Goal: Task Accomplishment & Management: Use online tool/utility

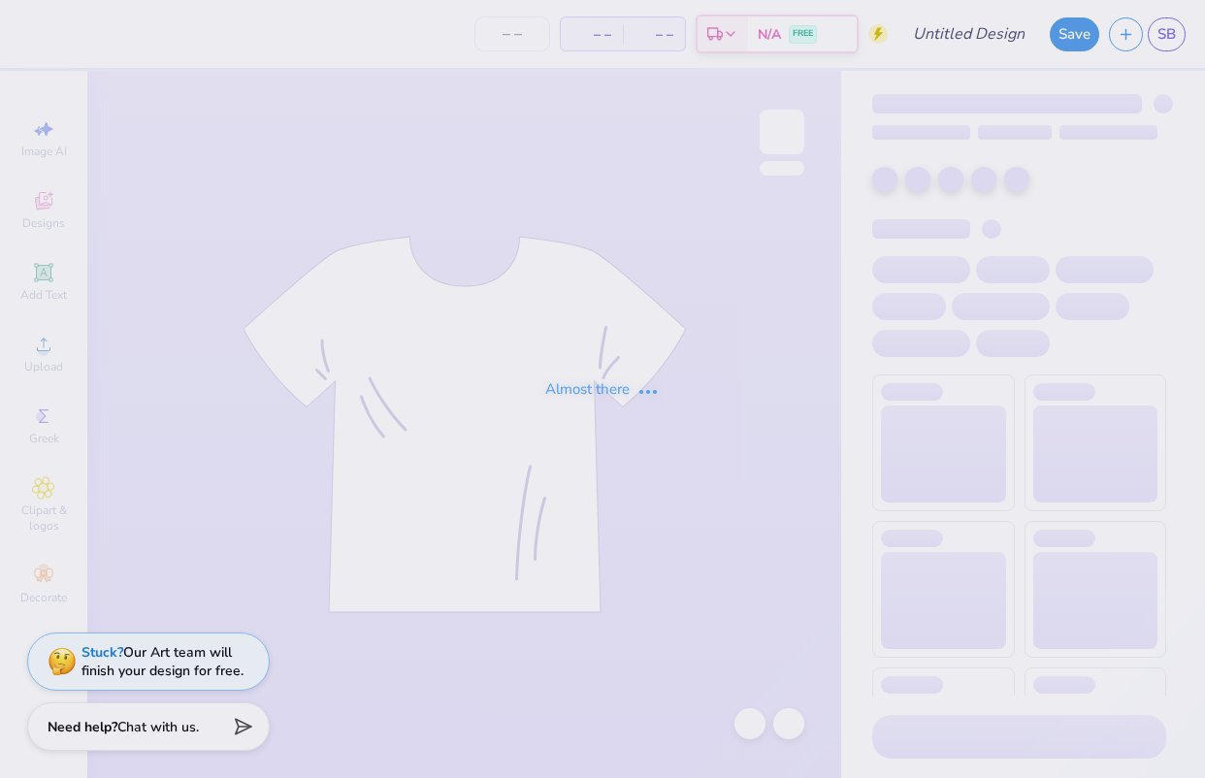
type input "SpotMe Tees"
type input "50"
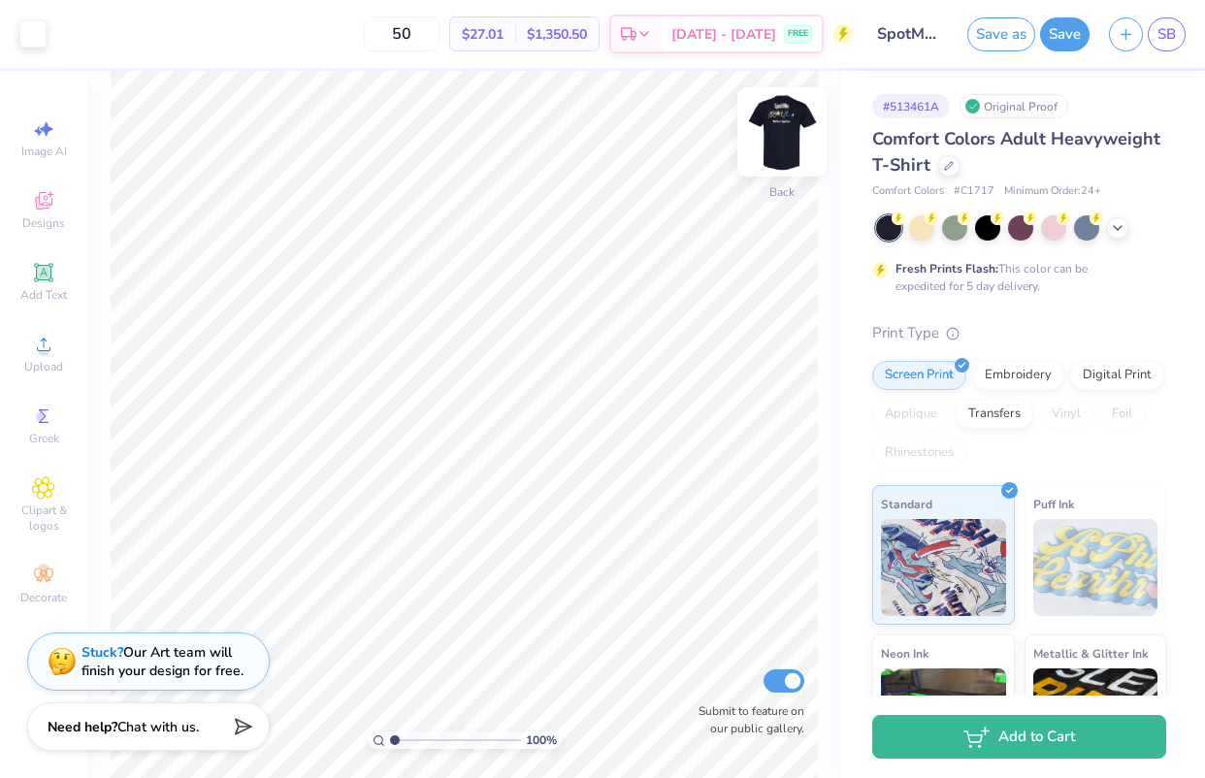
click at [795, 131] on img at bounding box center [782, 132] width 78 height 78
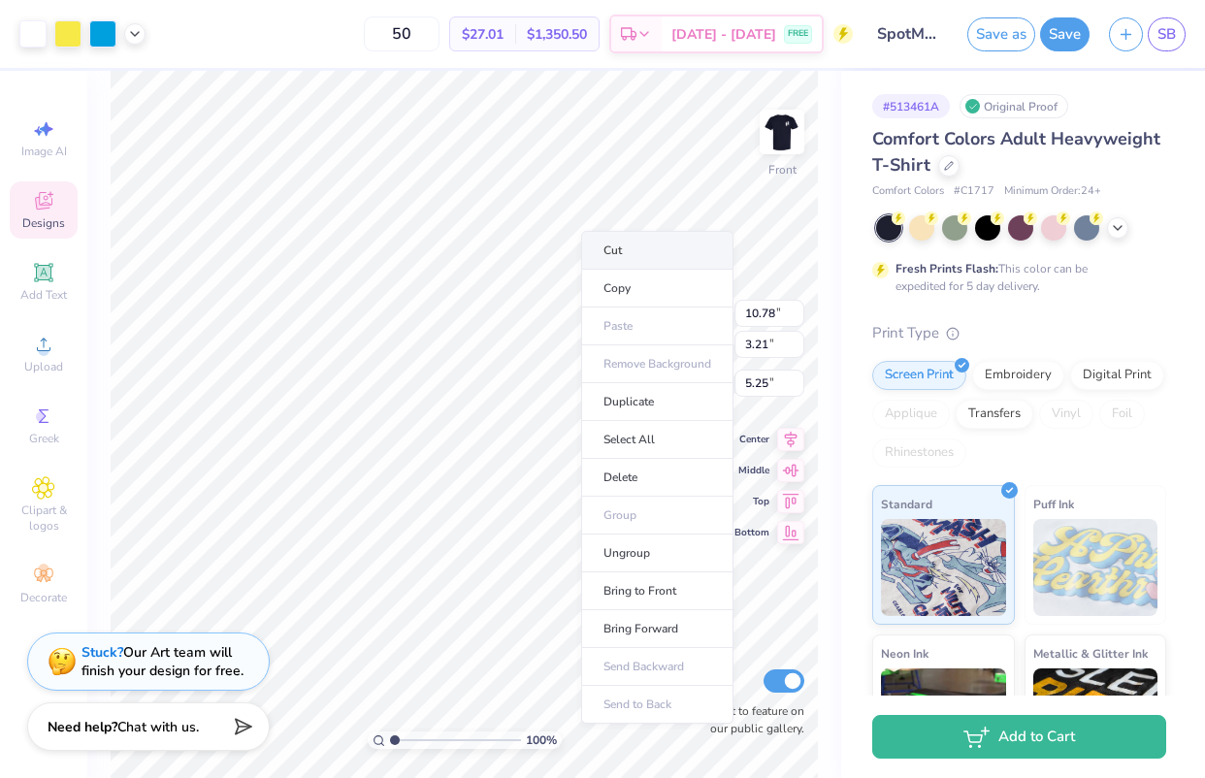
click at [618, 251] on li "Cut" at bounding box center [657, 250] width 152 height 39
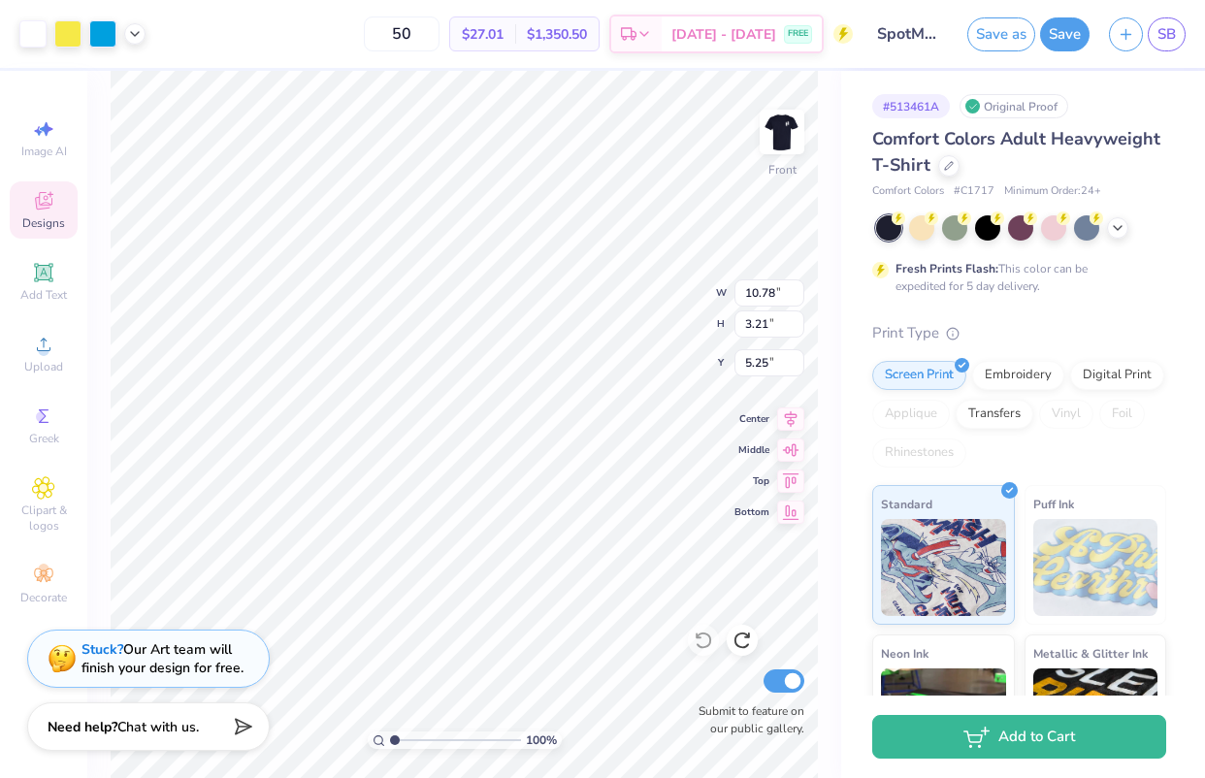
click at [186, 673] on div "Stuck? Our Art team will finish your design for free." at bounding box center [163, 658] width 162 height 37
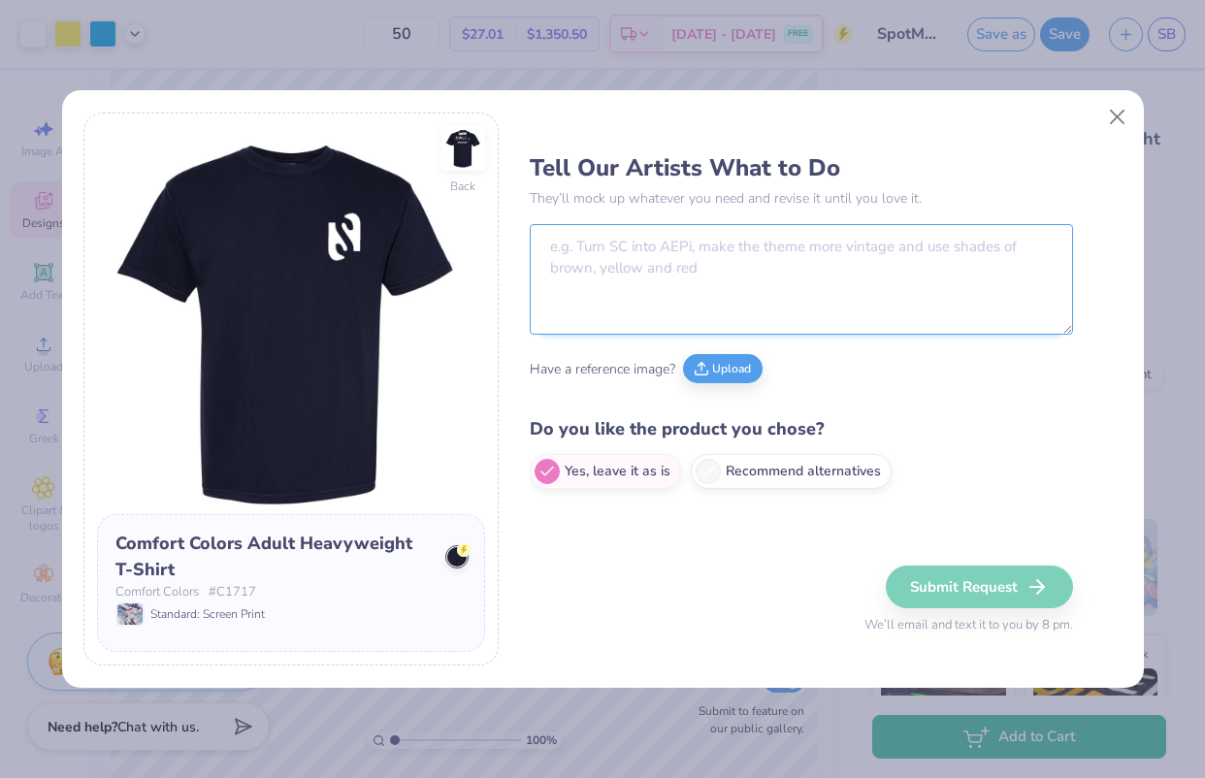
click at [695, 285] on textarea at bounding box center [801, 279] width 543 height 111
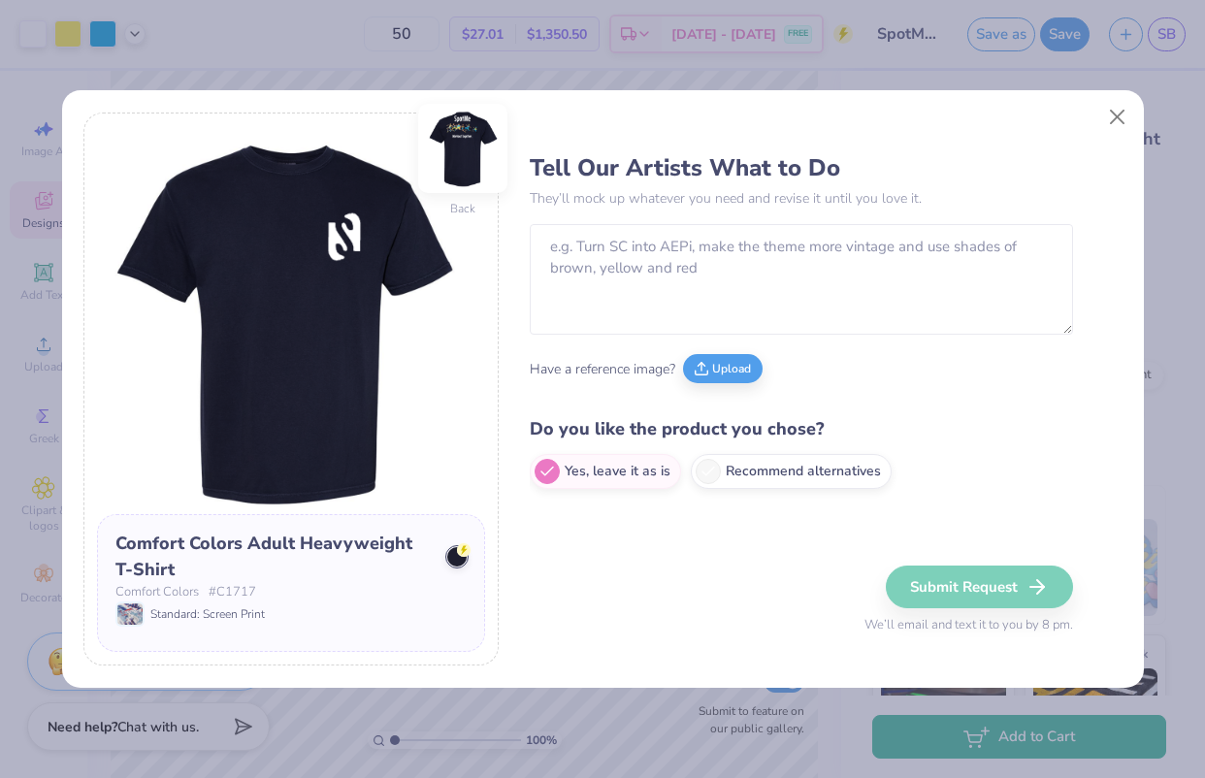
click at [468, 167] on img at bounding box center [462, 148] width 89 height 89
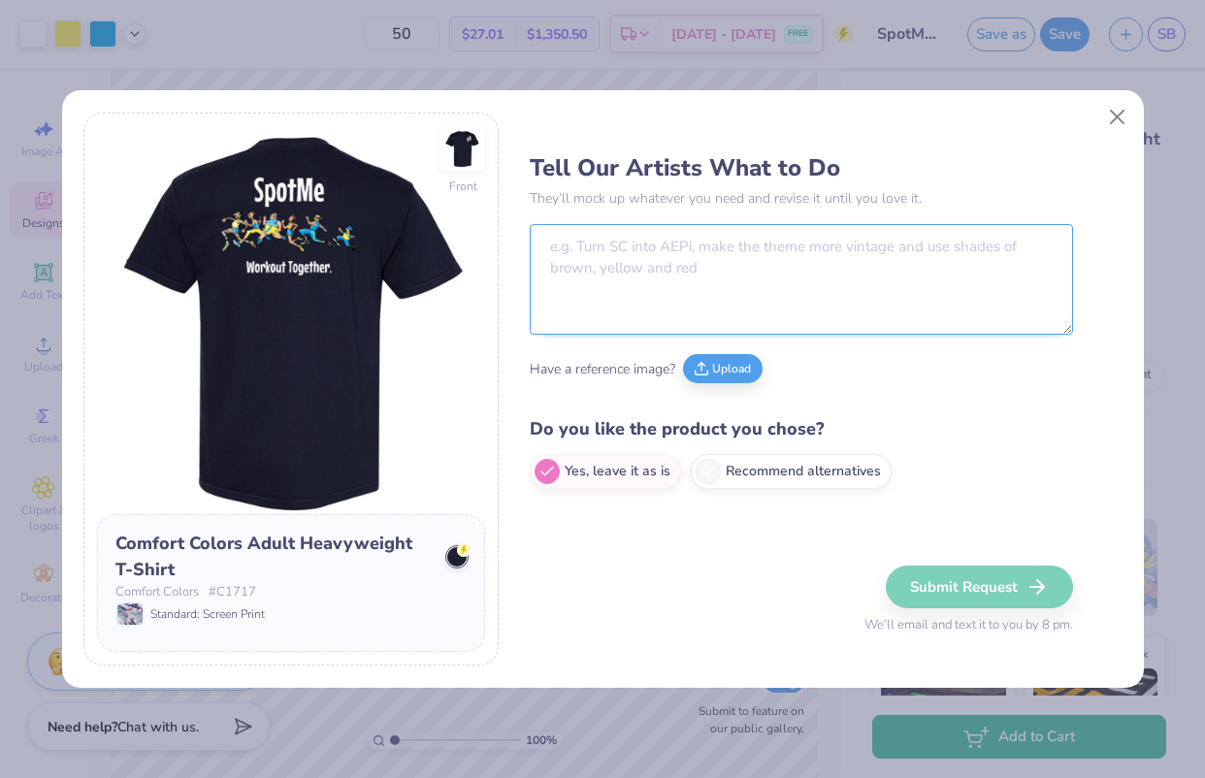
click at [589, 260] on textarea at bounding box center [801, 279] width 543 height 111
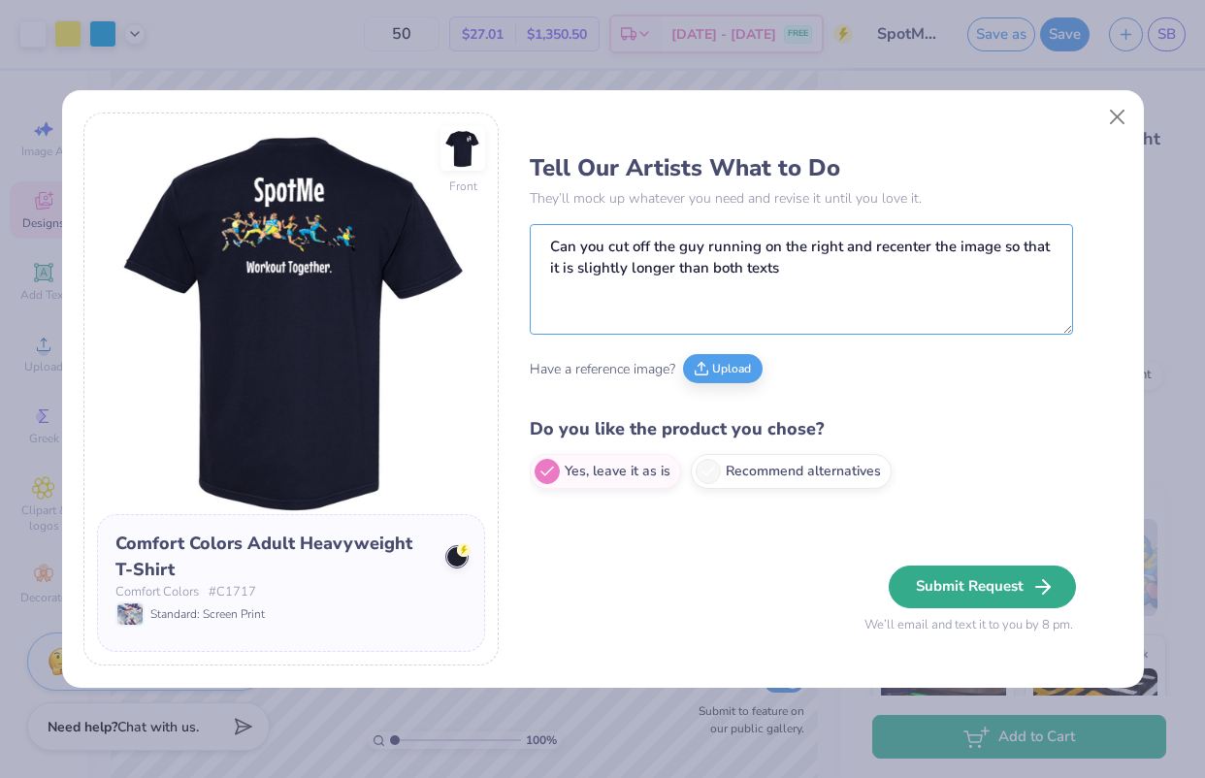
type textarea "Can you cut off the guy running on the right and recenter the image so that it …"
click at [968, 588] on button "Submit Request" at bounding box center [982, 587] width 187 height 43
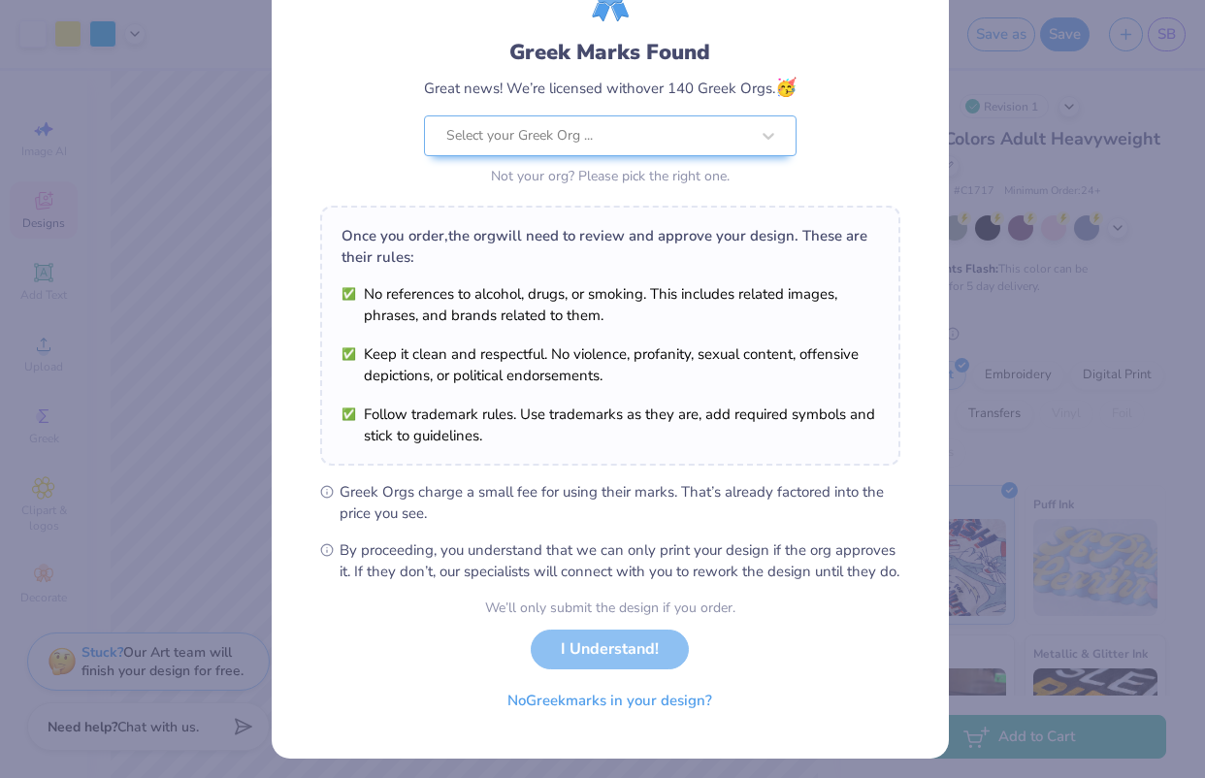
scroll to position [130, 0]
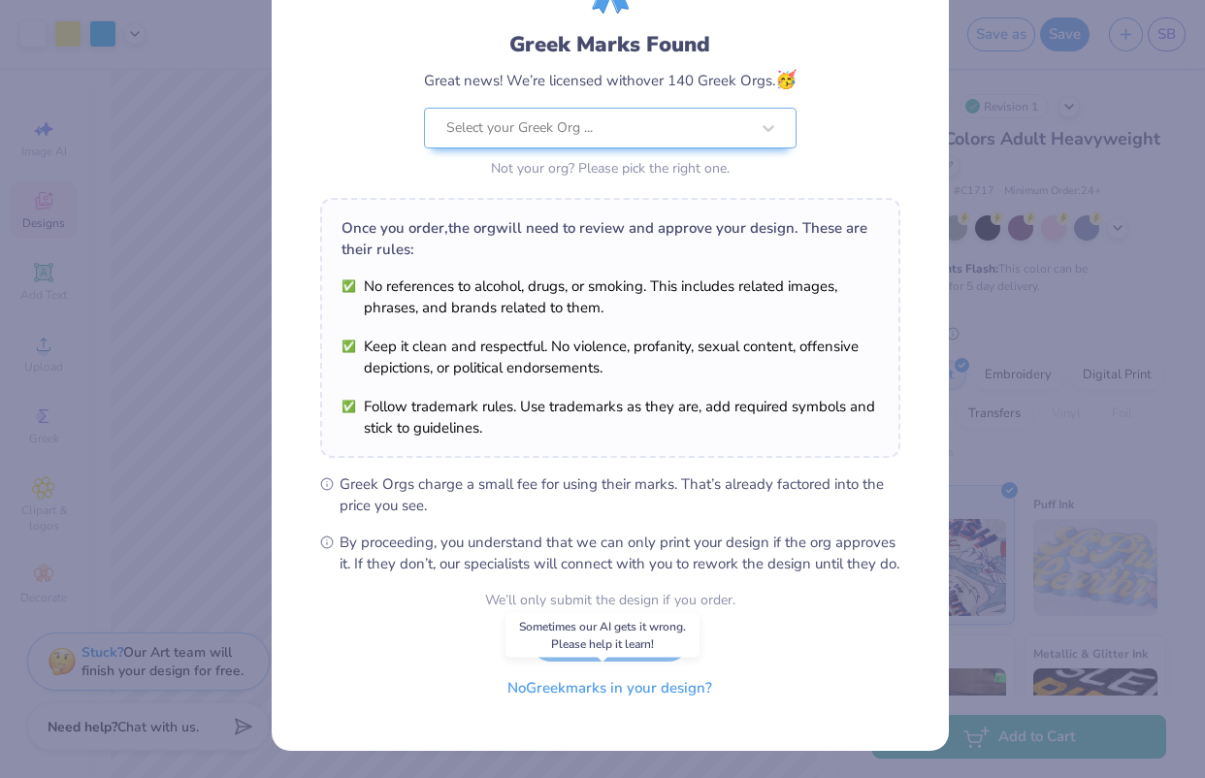
click at [637, 705] on button "No Greek marks in your design?" at bounding box center [610, 689] width 238 height 40
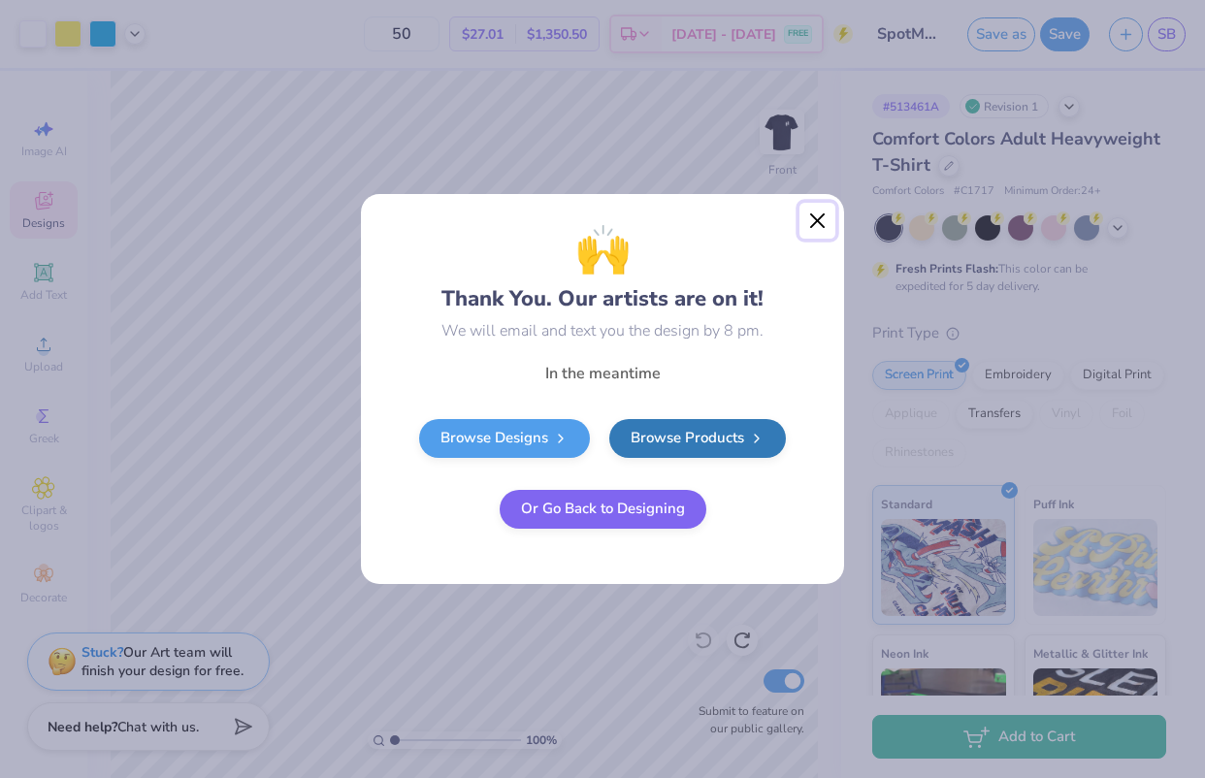
click at [816, 224] on button "Close" at bounding box center [818, 221] width 37 height 37
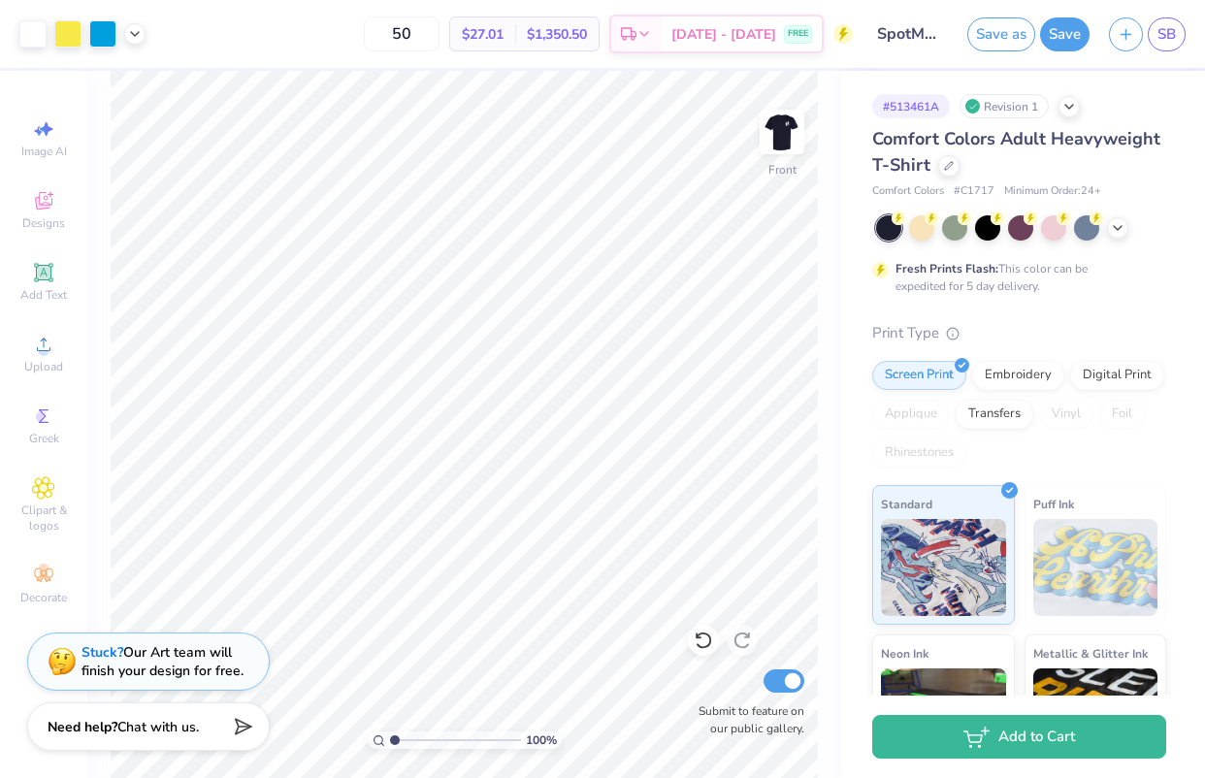
click at [1173, 49] on div "Art colors 50 $27.01 Per Item $1,350.50 Total Est. Delivery [DATE] - [DATE] FRE…" at bounding box center [602, 389] width 1205 height 778
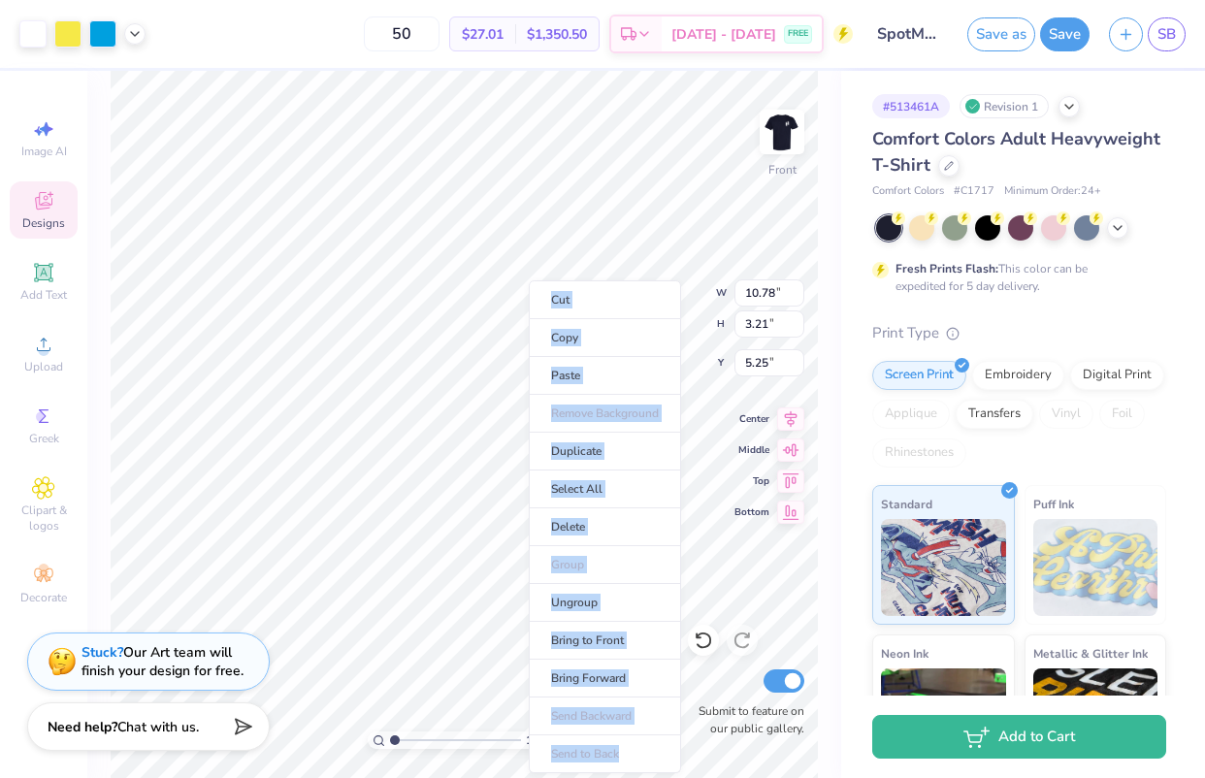
drag, startPoint x: 540, startPoint y: 286, endPoint x: 636, endPoint y: 761, distance: 484.2
click at [635, 761] on ul "Cut Copy Paste Remove Background Duplicate Select All Delete Group Ungroup Brin…" at bounding box center [605, 526] width 152 height 493
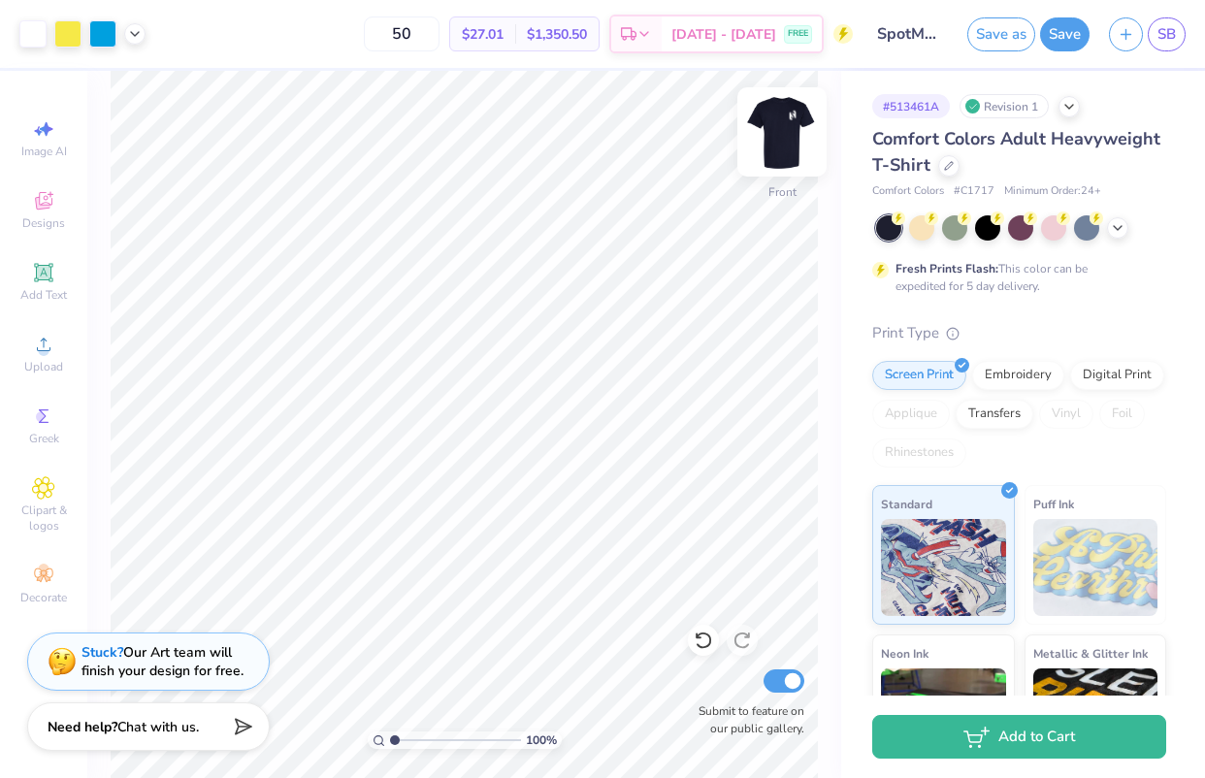
click at [767, 121] on img at bounding box center [782, 132] width 78 height 78
click at [777, 130] on img at bounding box center [782, 132] width 78 height 78
type input "5.26"
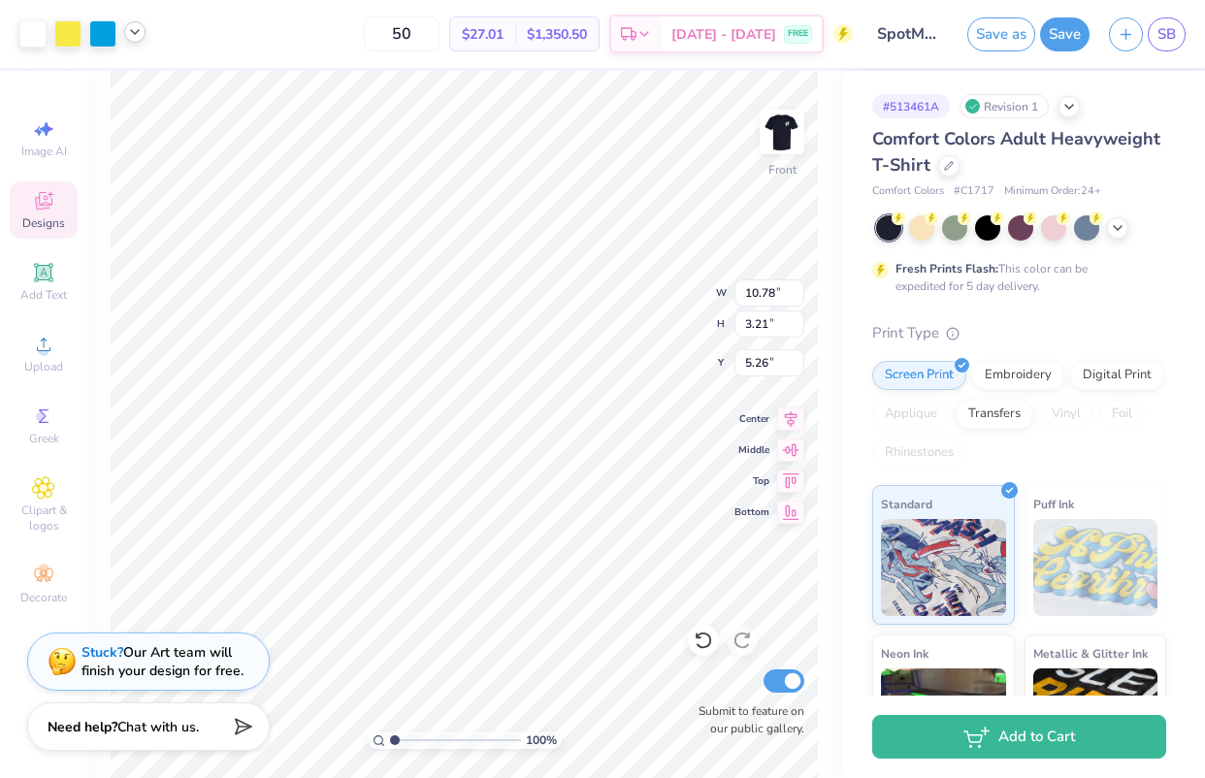
click at [138, 38] on icon at bounding box center [135, 32] width 16 height 16
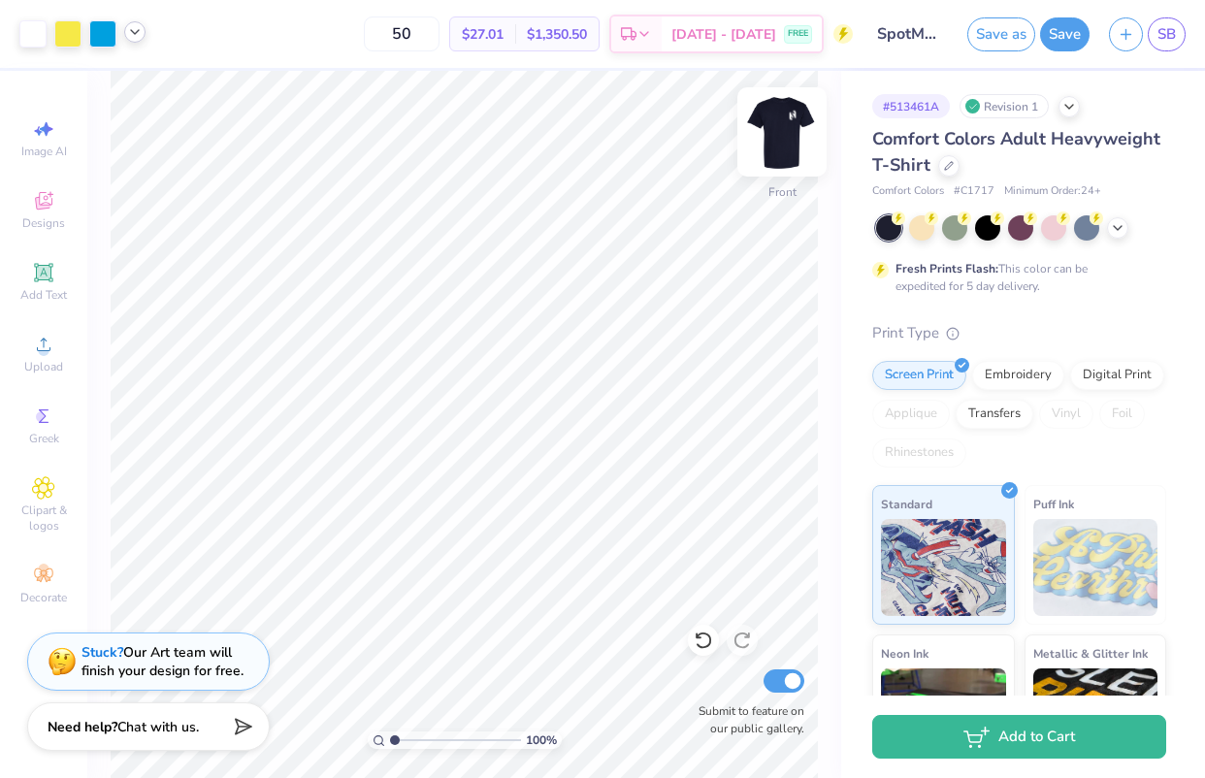
click at [795, 124] on img at bounding box center [782, 132] width 78 height 78
click at [795, 125] on img at bounding box center [782, 132] width 39 height 39
click at [30, 199] on div "Designs" at bounding box center [44, 209] width 68 height 57
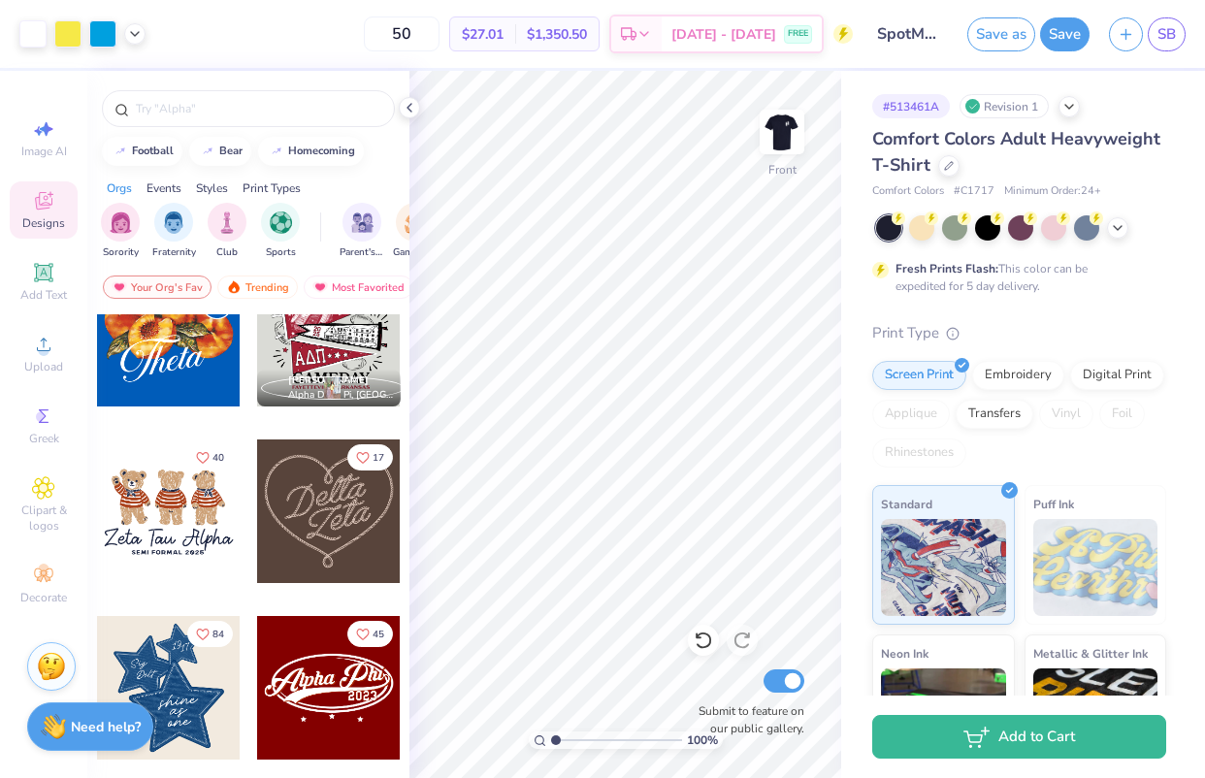
scroll to position [585, 0]
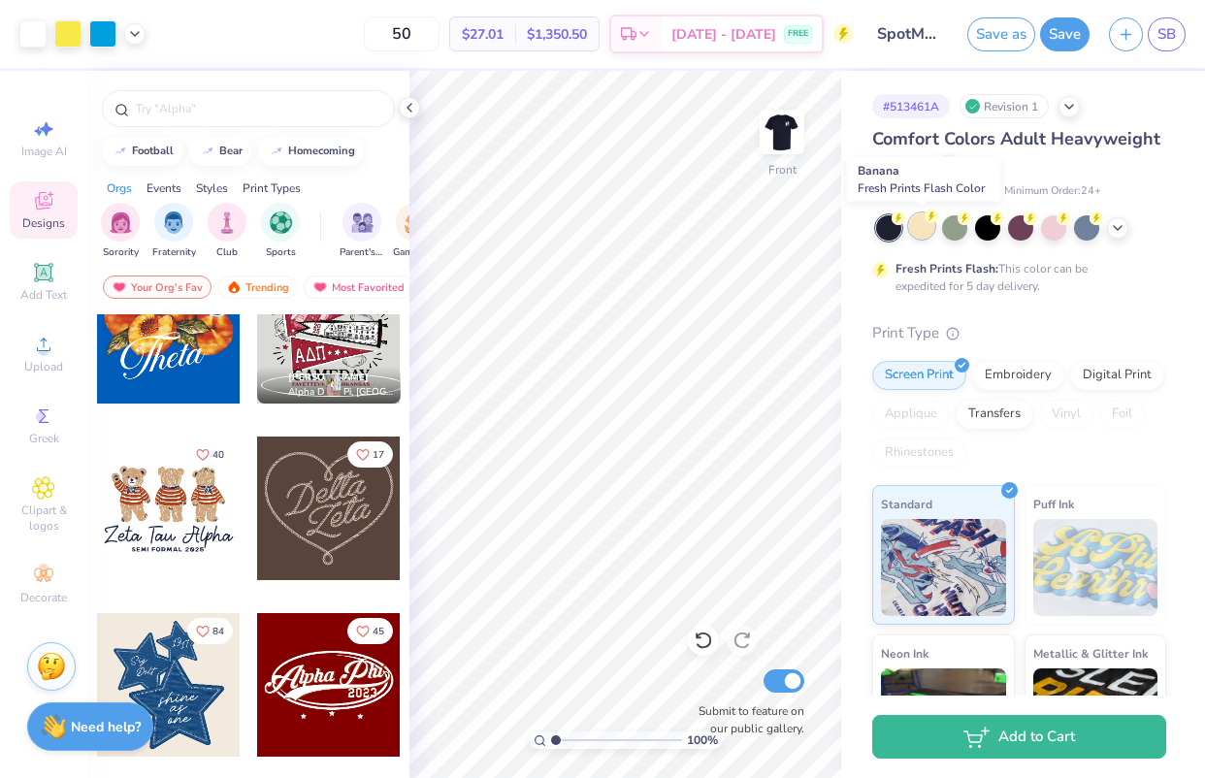
click at [932, 232] on div at bounding box center [921, 225] width 25 height 25
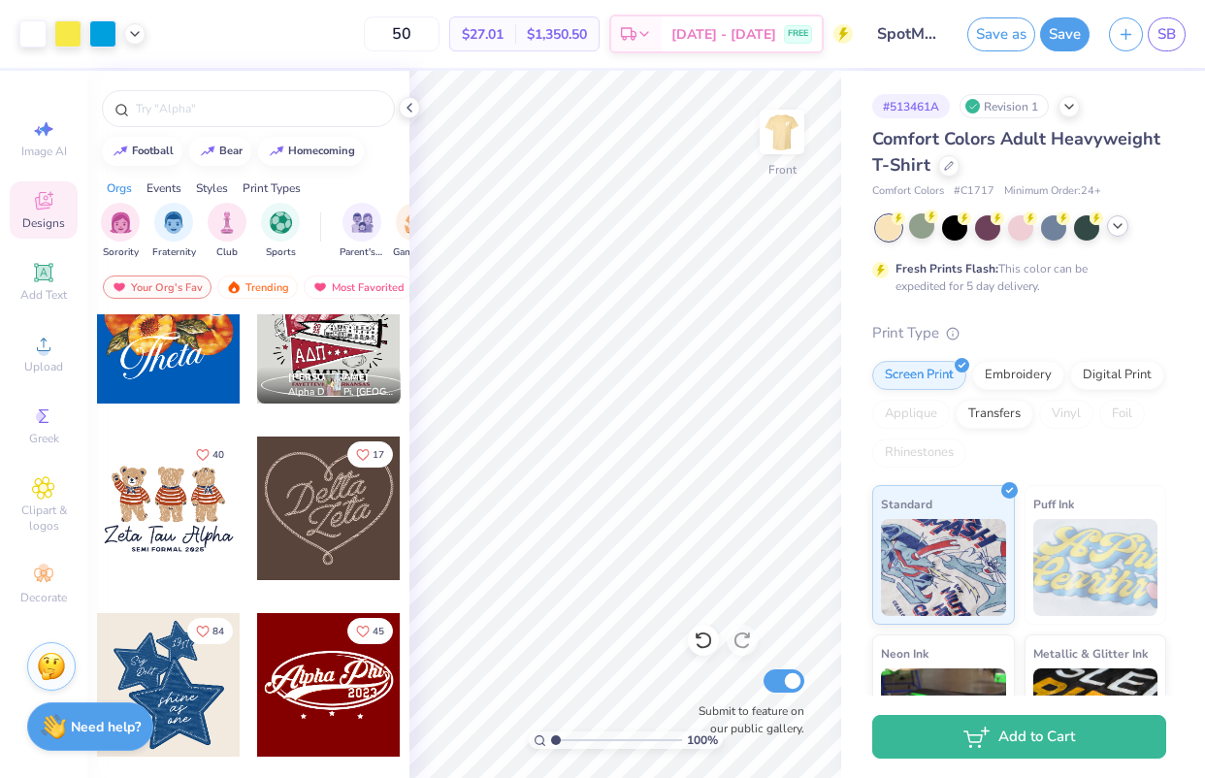
click at [1122, 229] on icon at bounding box center [1118, 226] width 16 height 16
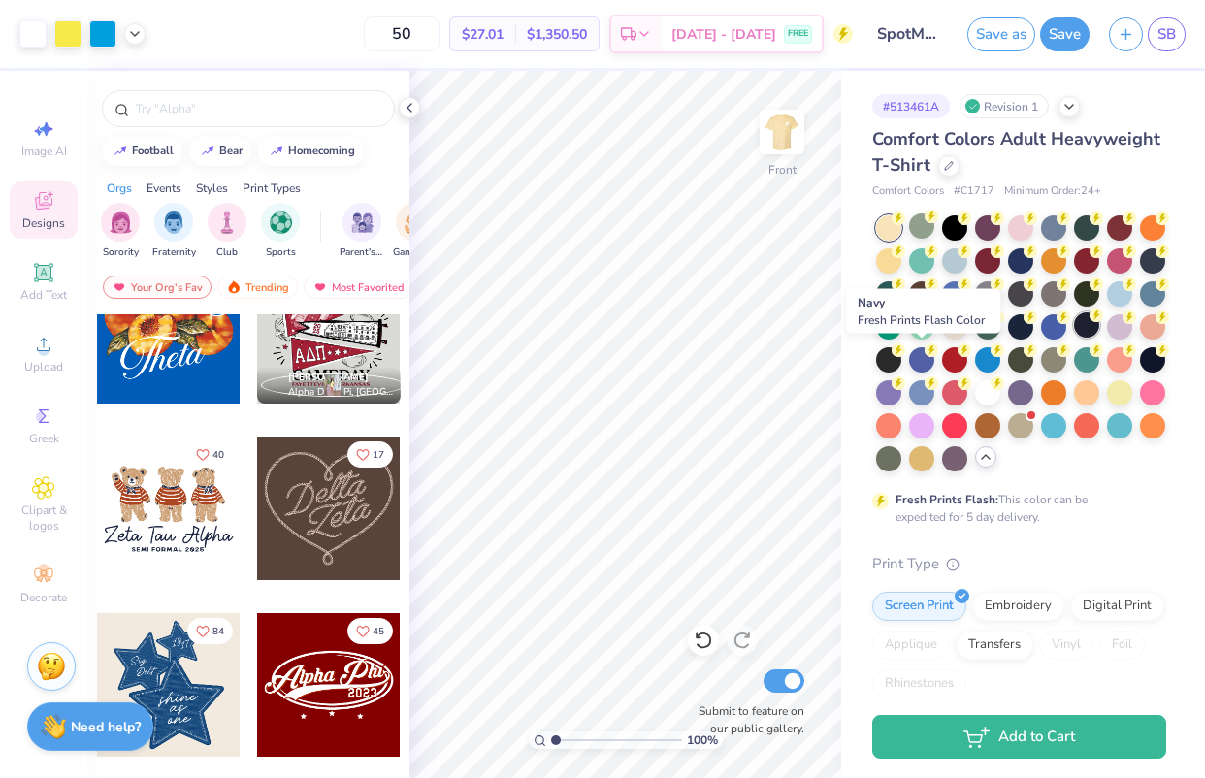
click at [1074, 338] on div at bounding box center [1086, 324] width 25 height 25
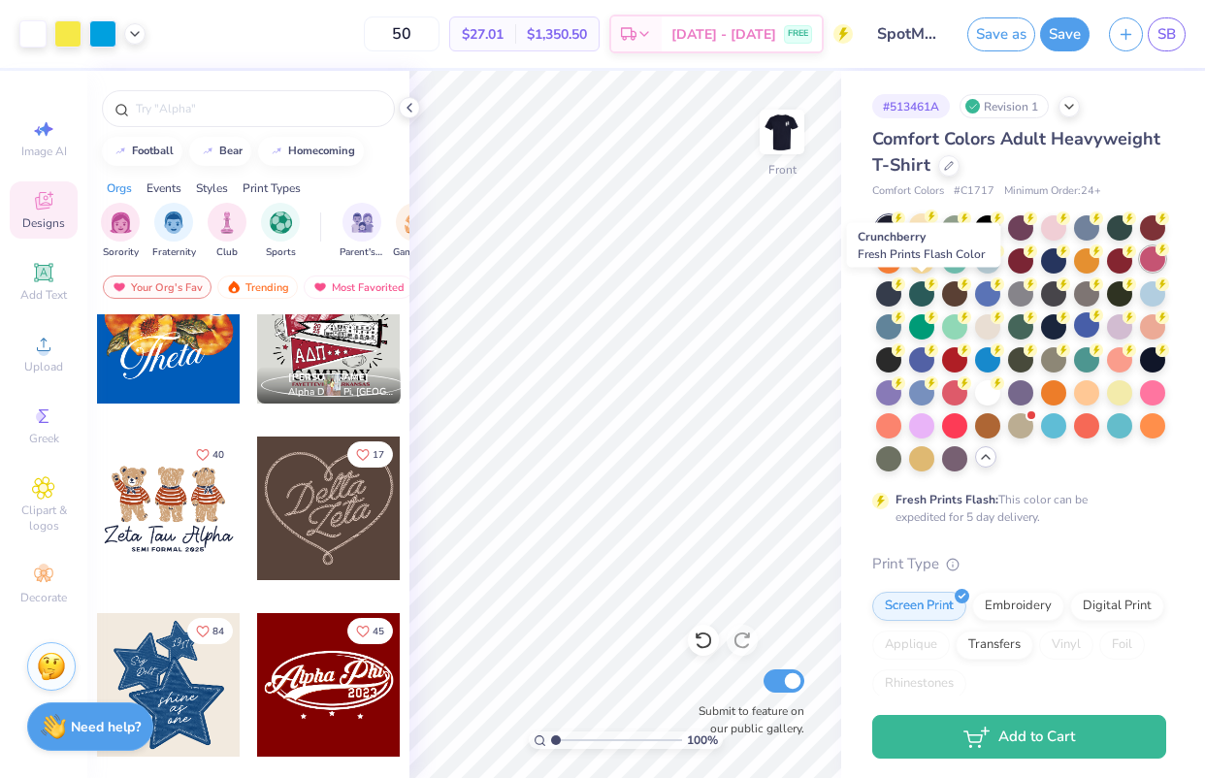
click at [1140, 272] on div at bounding box center [1152, 258] width 25 height 25
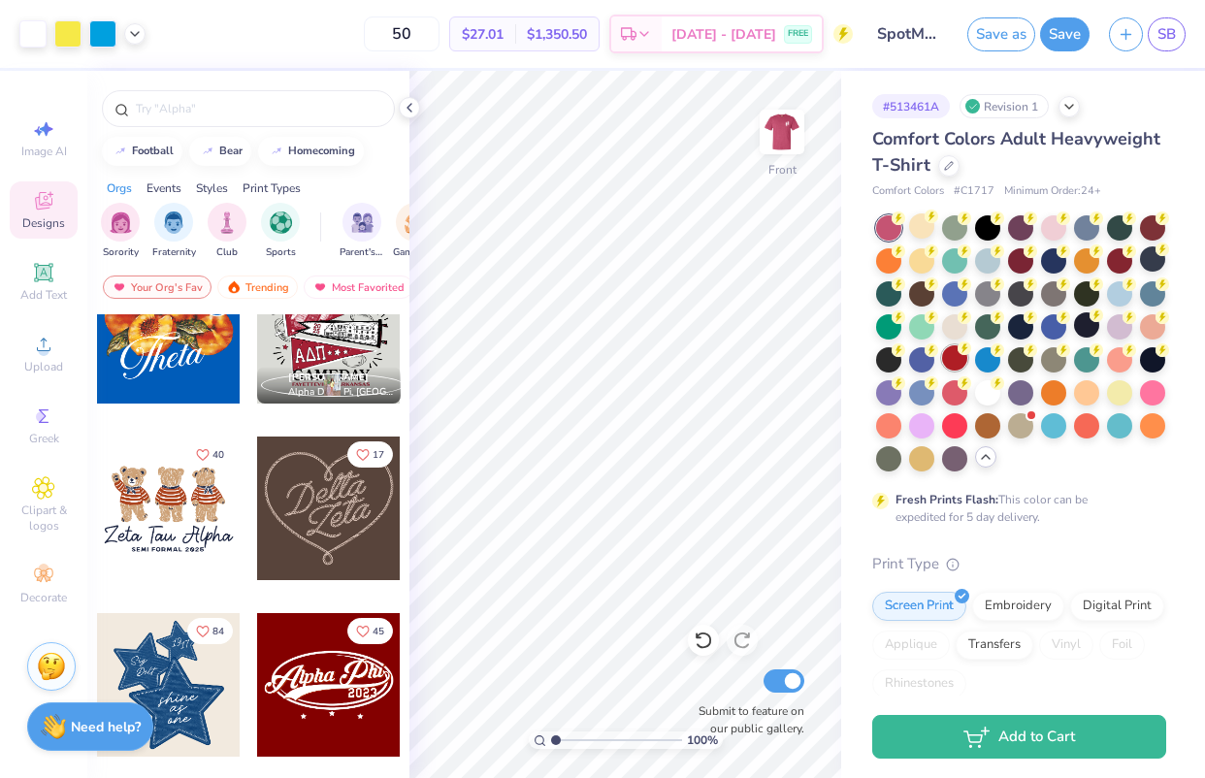
click at [967, 369] on div at bounding box center [954, 357] width 25 height 25
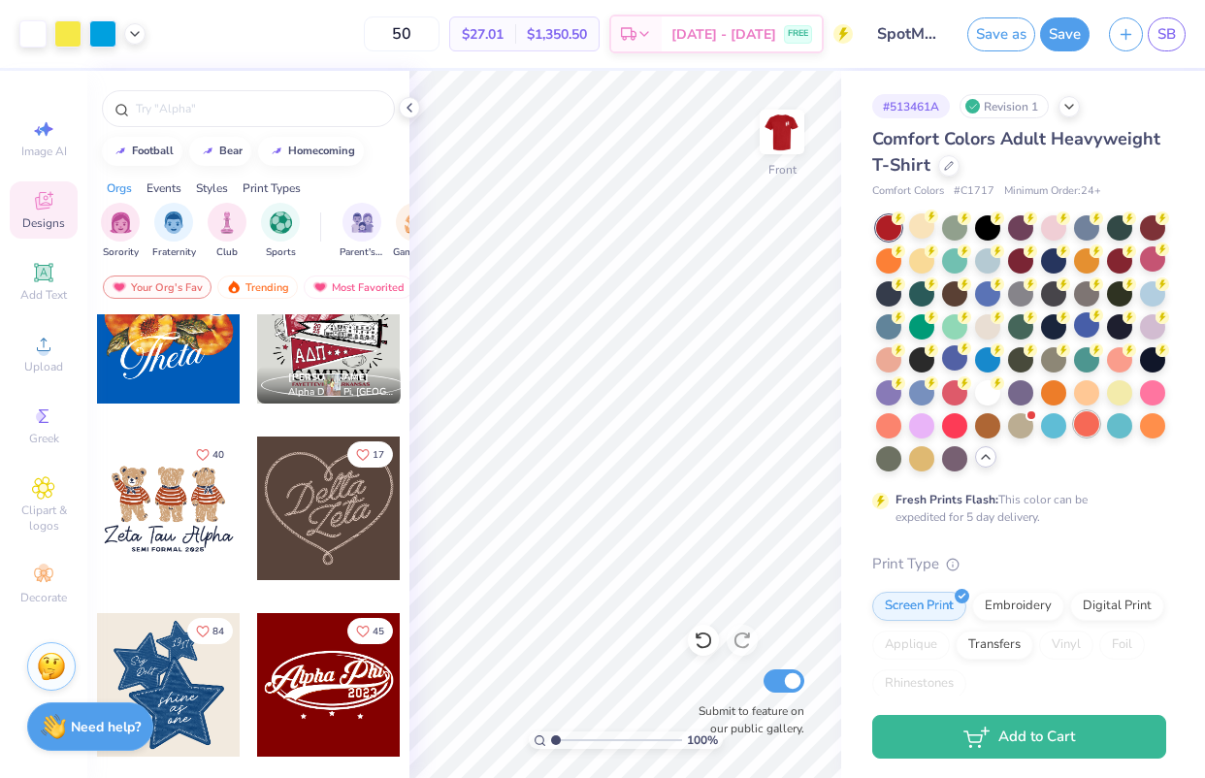
click at [1074, 437] on div at bounding box center [1086, 423] width 25 height 25
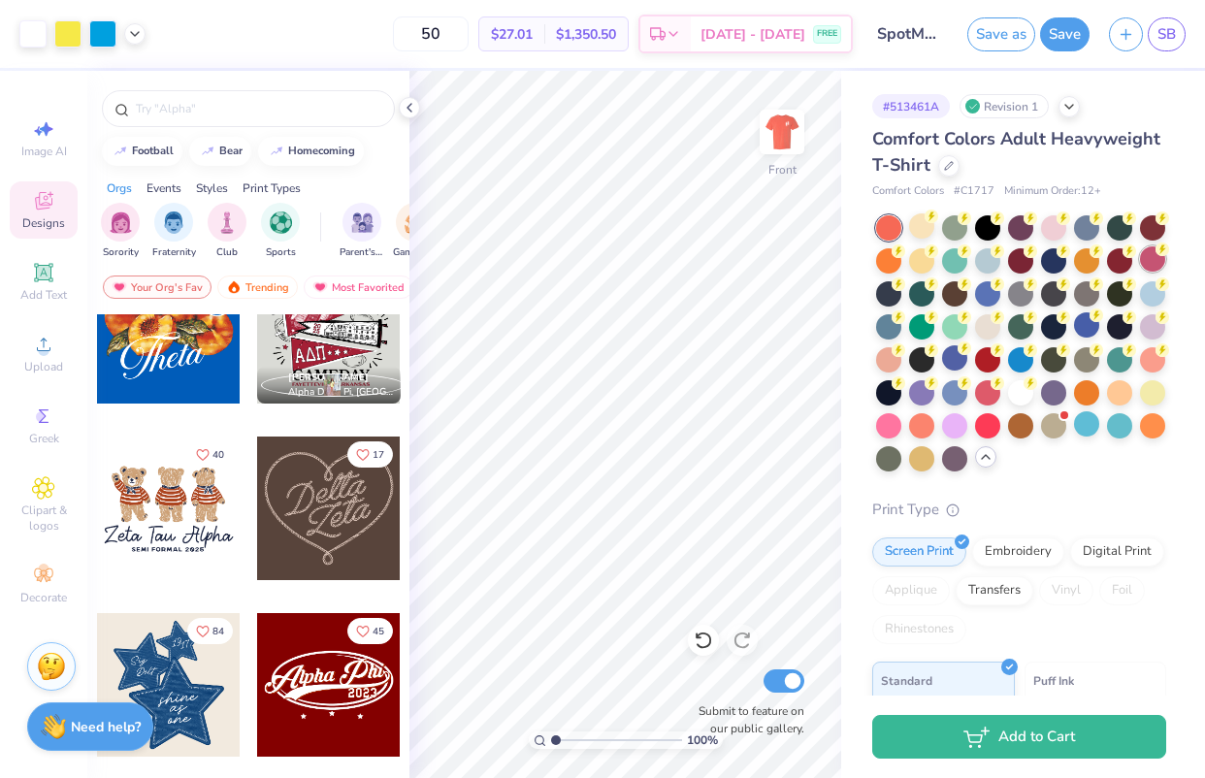
click at [1140, 272] on div at bounding box center [1152, 258] width 25 height 25
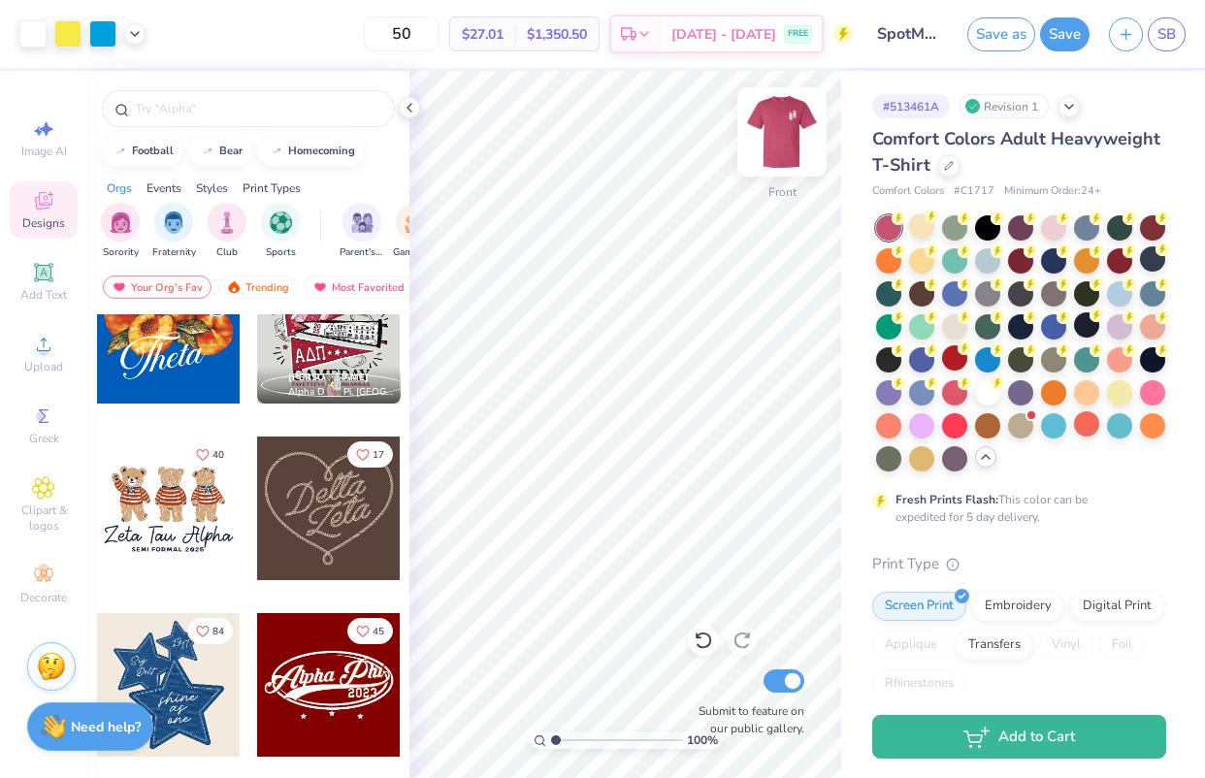
click at [788, 120] on img at bounding box center [782, 132] width 78 height 78
click at [803, 138] on div at bounding box center [782, 131] width 89 height 89
click at [1156, 256] on circle at bounding box center [1163, 250] width 14 height 14
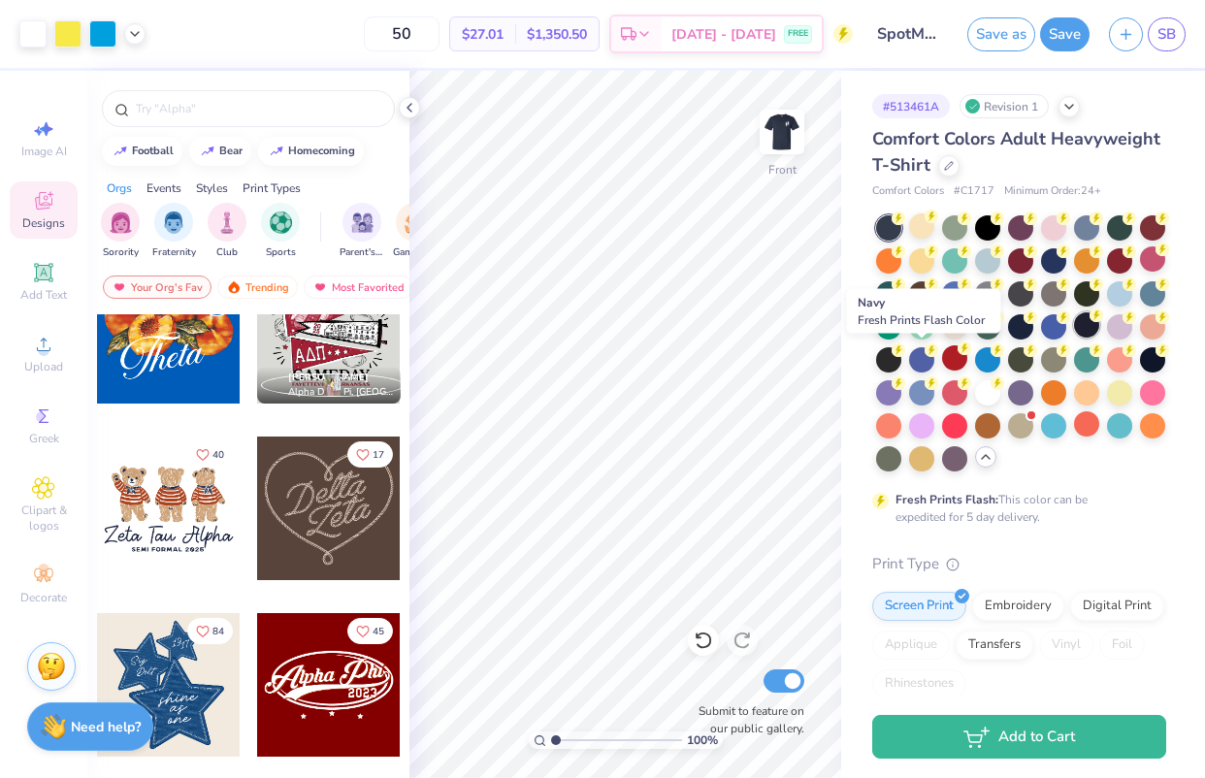
click at [1074, 338] on div at bounding box center [1086, 324] width 25 height 25
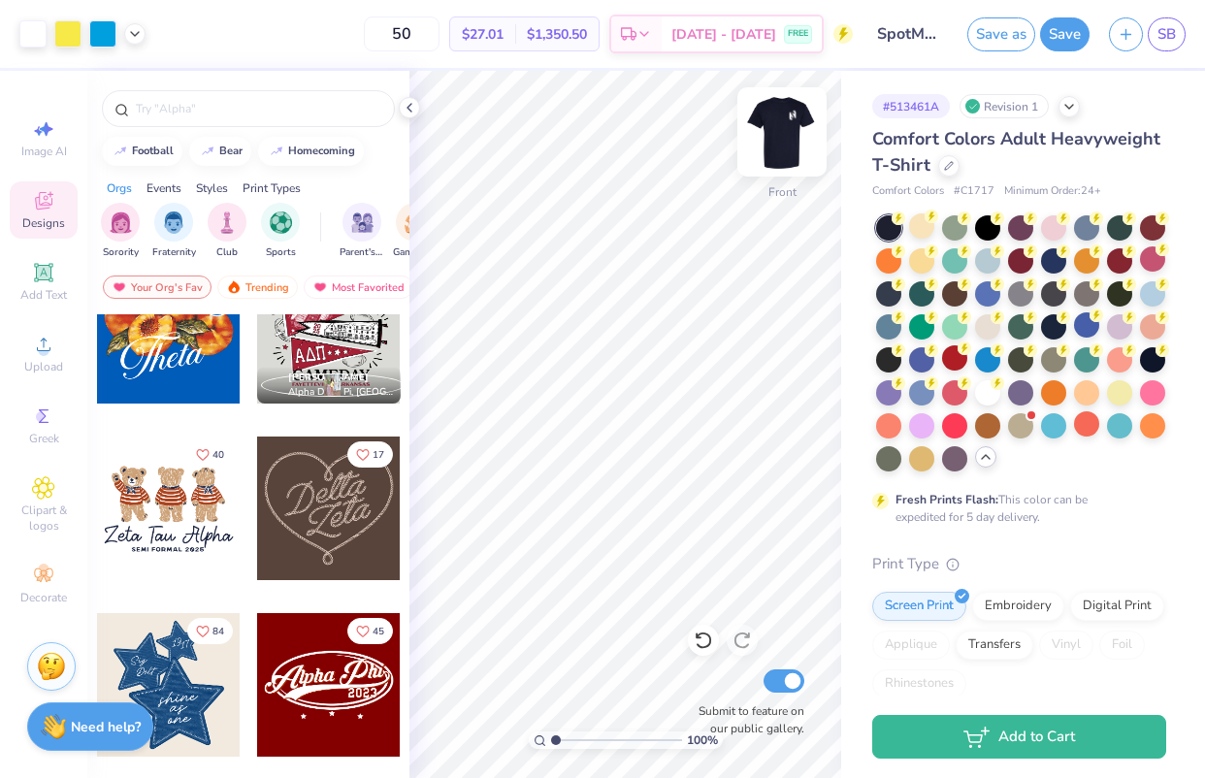
click at [789, 119] on img at bounding box center [782, 132] width 78 height 78
click at [789, 120] on img at bounding box center [782, 132] width 39 height 39
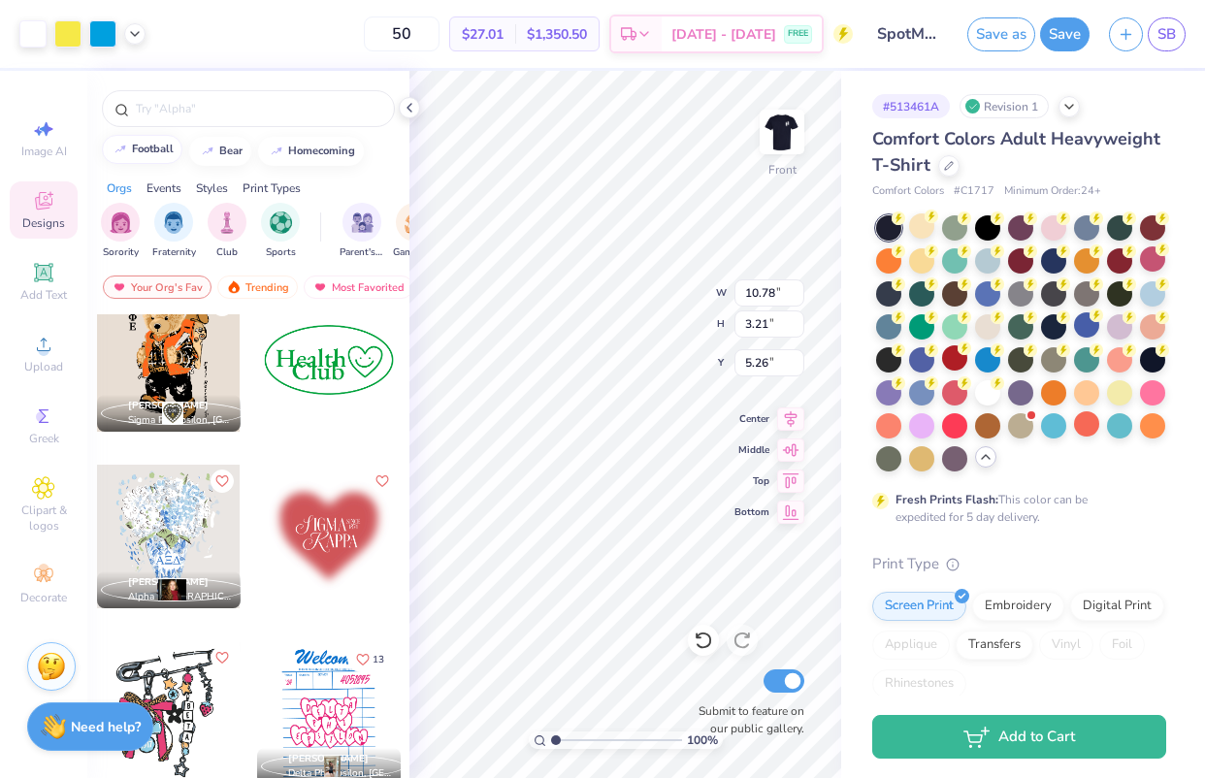
scroll to position [3205, 0]
click at [180, 119] on div at bounding box center [248, 108] width 293 height 37
click at [180, 118] on div at bounding box center [248, 108] width 293 height 37
click at [181, 104] on input "text" at bounding box center [258, 108] width 248 height 19
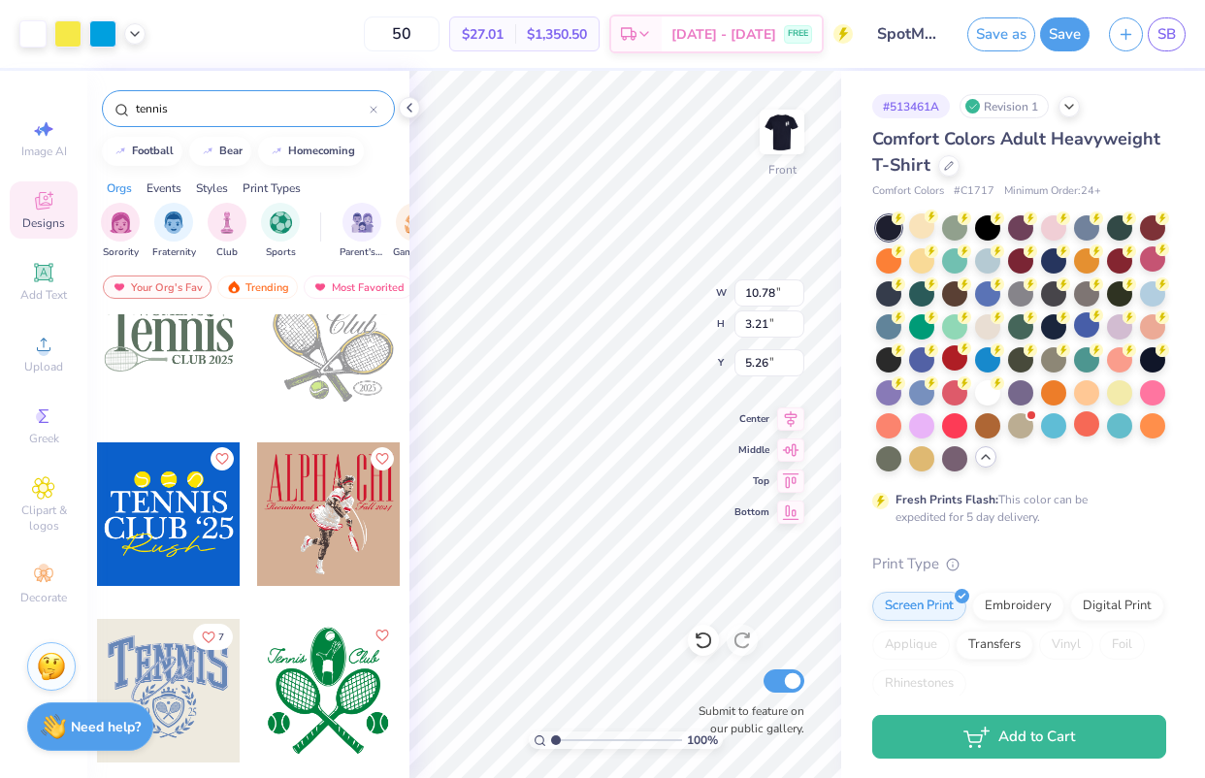
scroll to position [1112, 0]
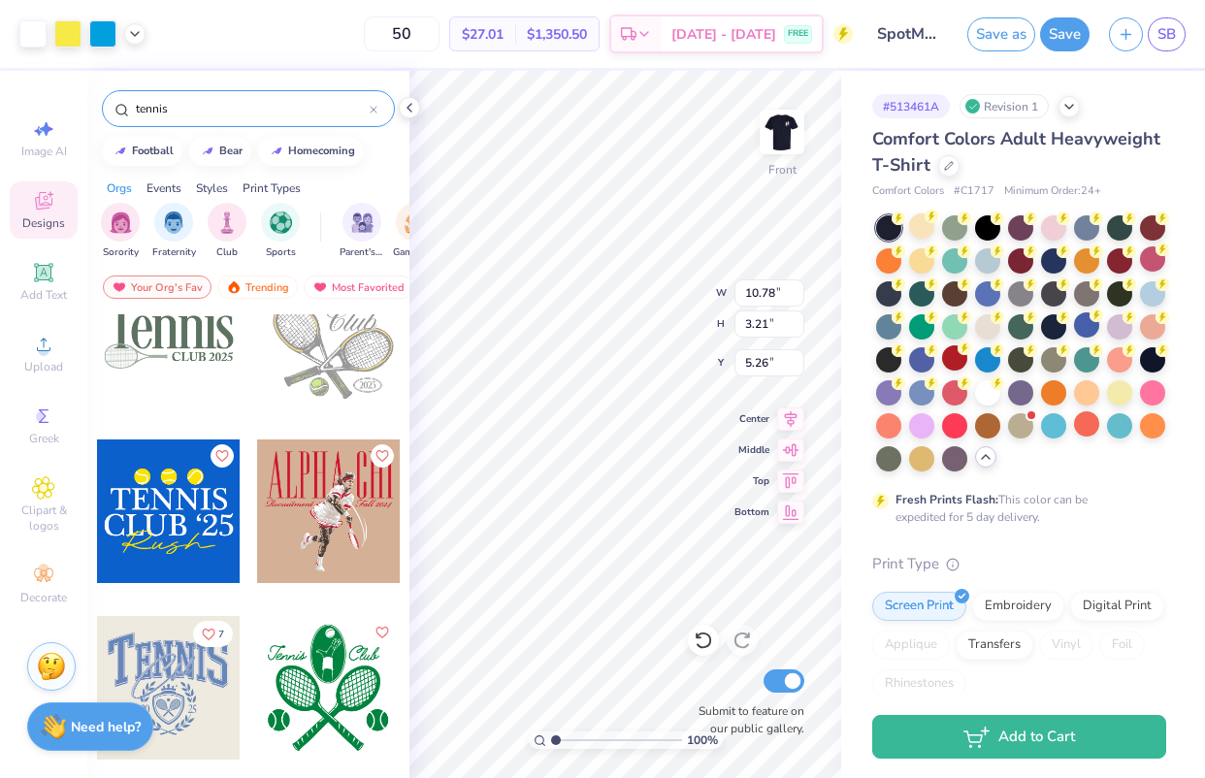
drag, startPoint x: 218, startPoint y: 100, endPoint x: 57, endPoint y: 97, distance: 161.1
click at [57, 97] on div "Art colors 50 $27.01 Per Item $1,350.50 Total Est. Delivery [DATE] - [DATE] FRE…" at bounding box center [602, 389] width 1205 height 778
type input "weights"
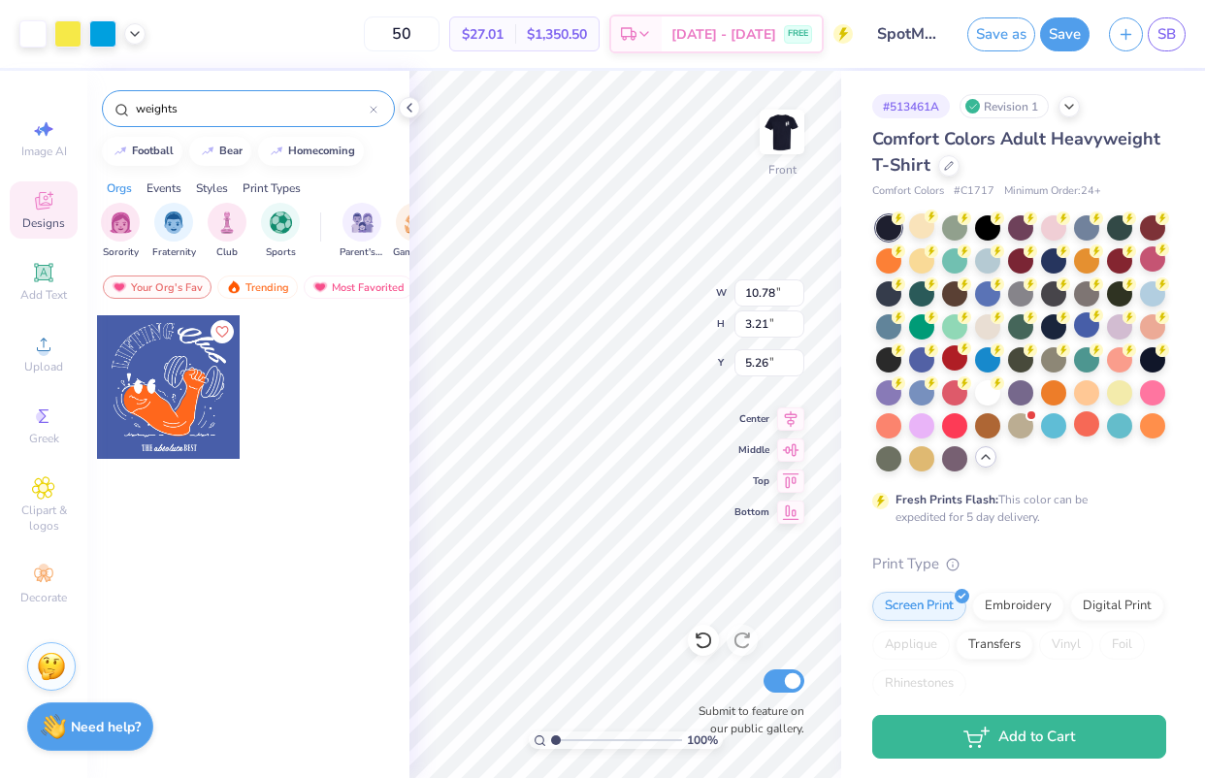
click at [189, 383] on div at bounding box center [169, 387] width 144 height 144
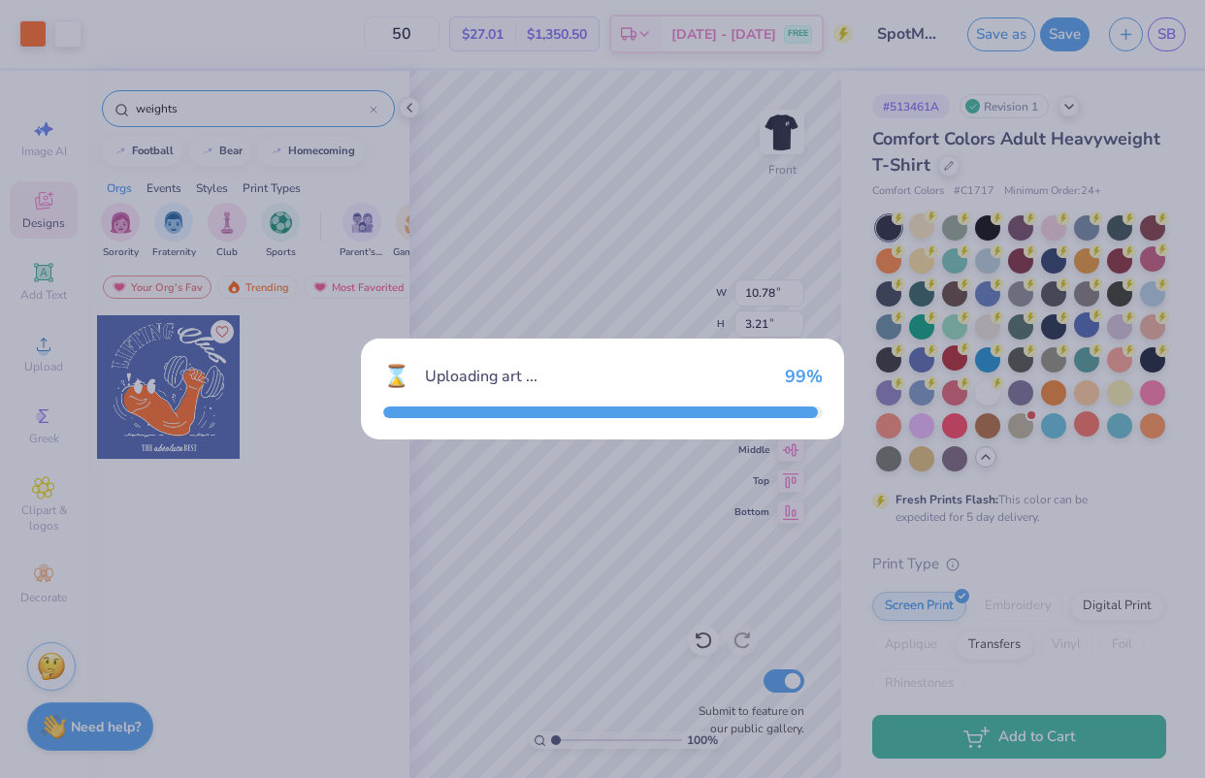
type input "10.66"
type input "12.02"
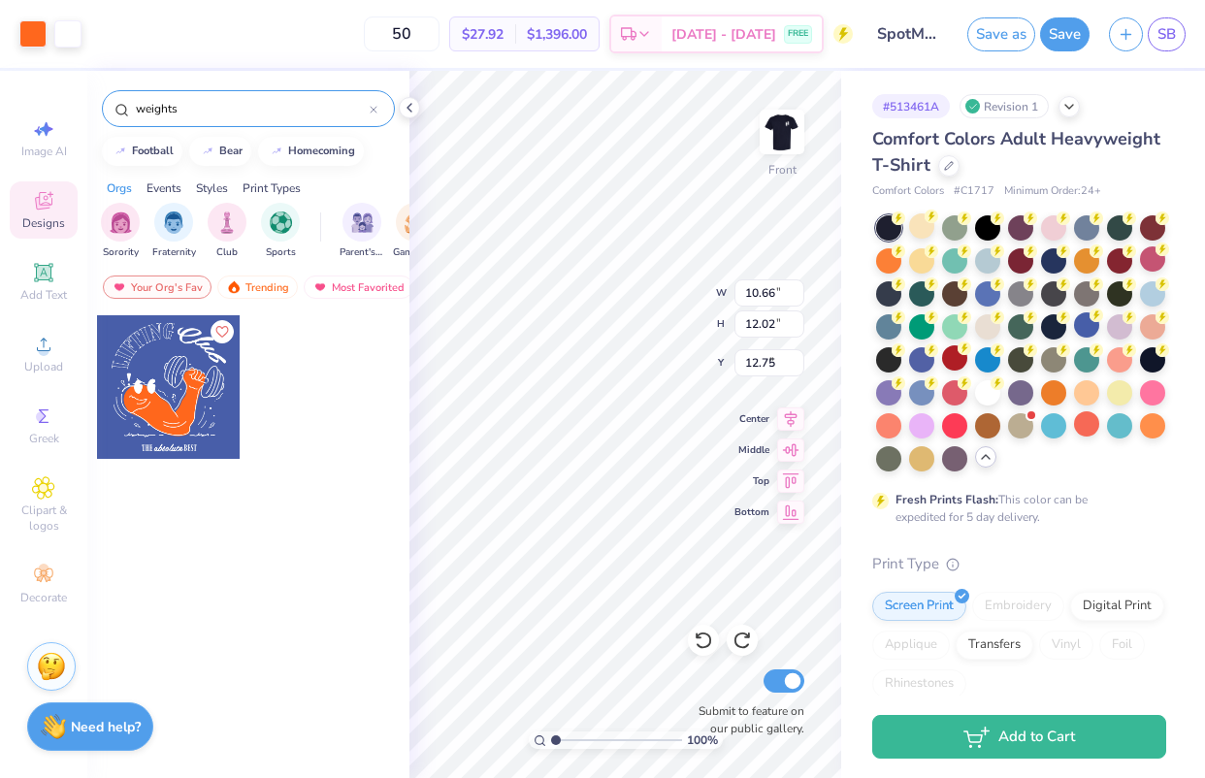
type input "3.00"
click at [180, 225] on img "filter for Fraternity" at bounding box center [173, 221] width 21 height 22
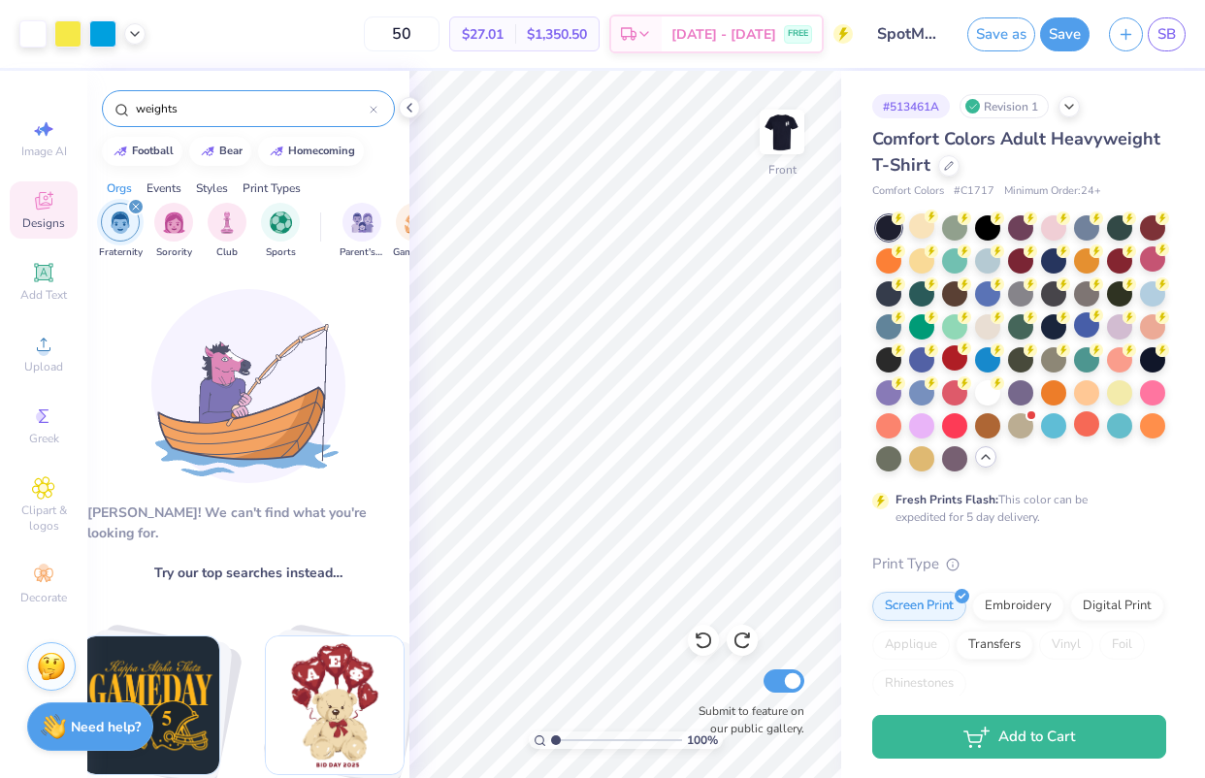
drag, startPoint x: 248, startPoint y: 114, endPoint x: 215, endPoint y: 119, distance: 33.5
click at [215, 119] on div "weights" at bounding box center [248, 108] width 293 height 37
click at [366, 110] on input "weights" at bounding box center [252, 108] width 236 height 19
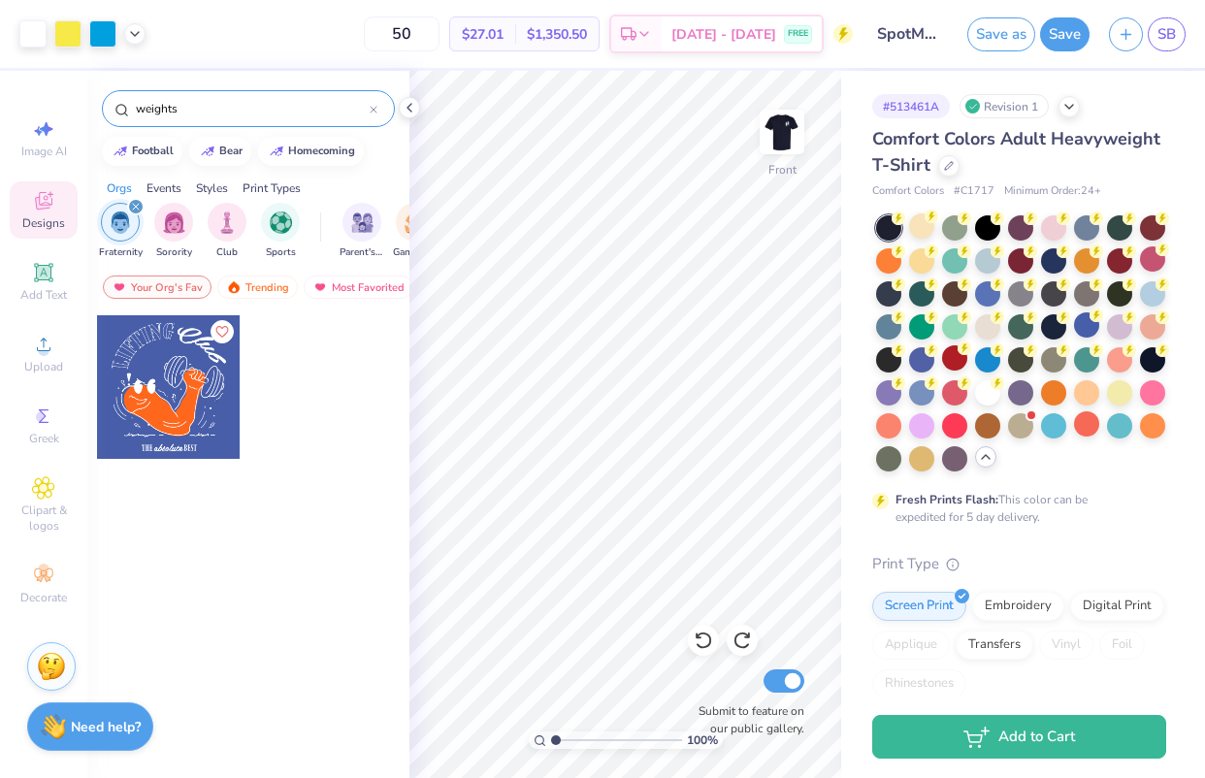
click at [140, 209] on div "filter for Fraternity" at bounding box center [135, 206] width 17 height 17
click at [377, 110] on div "weights" at bounding box center [248, 108] width 293 height 37
click at [376, 110] on icon at bounding box center [374, 110] width 8 height 8
click at [323, 110] on input "text" at bounding box center [258, 108] width 248 height 19
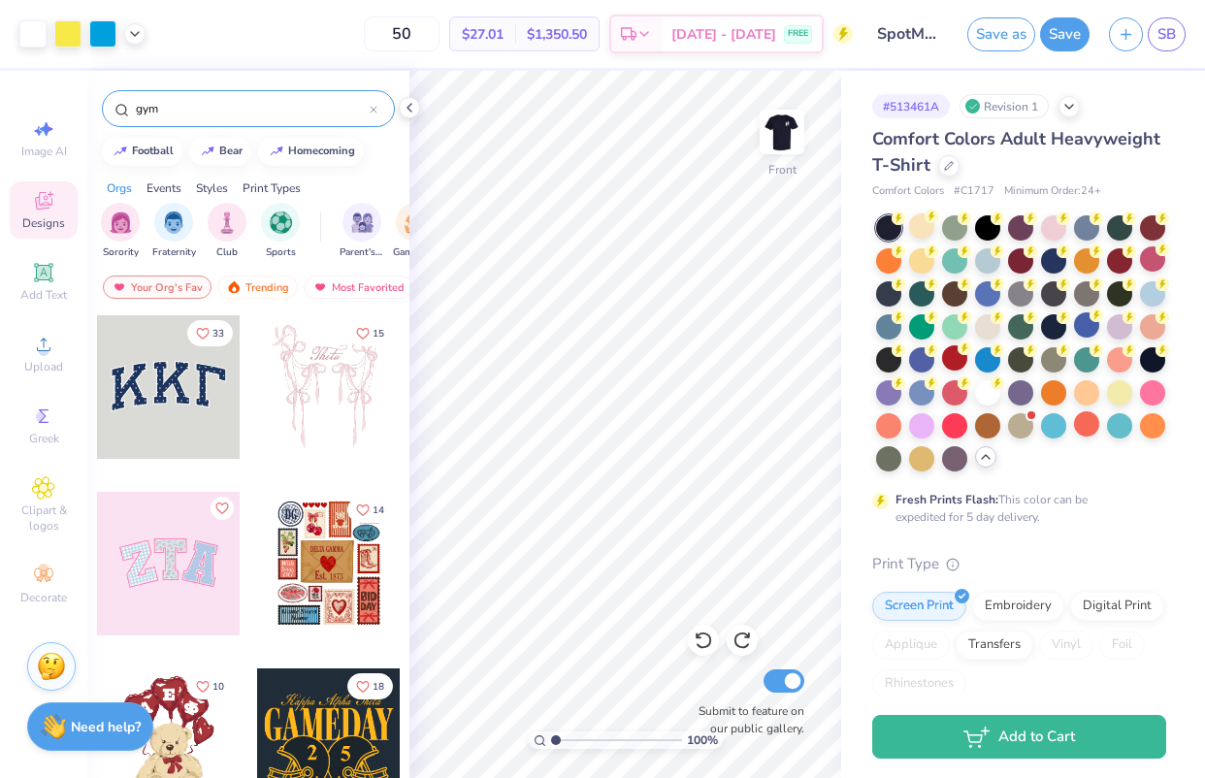
type input "gym"
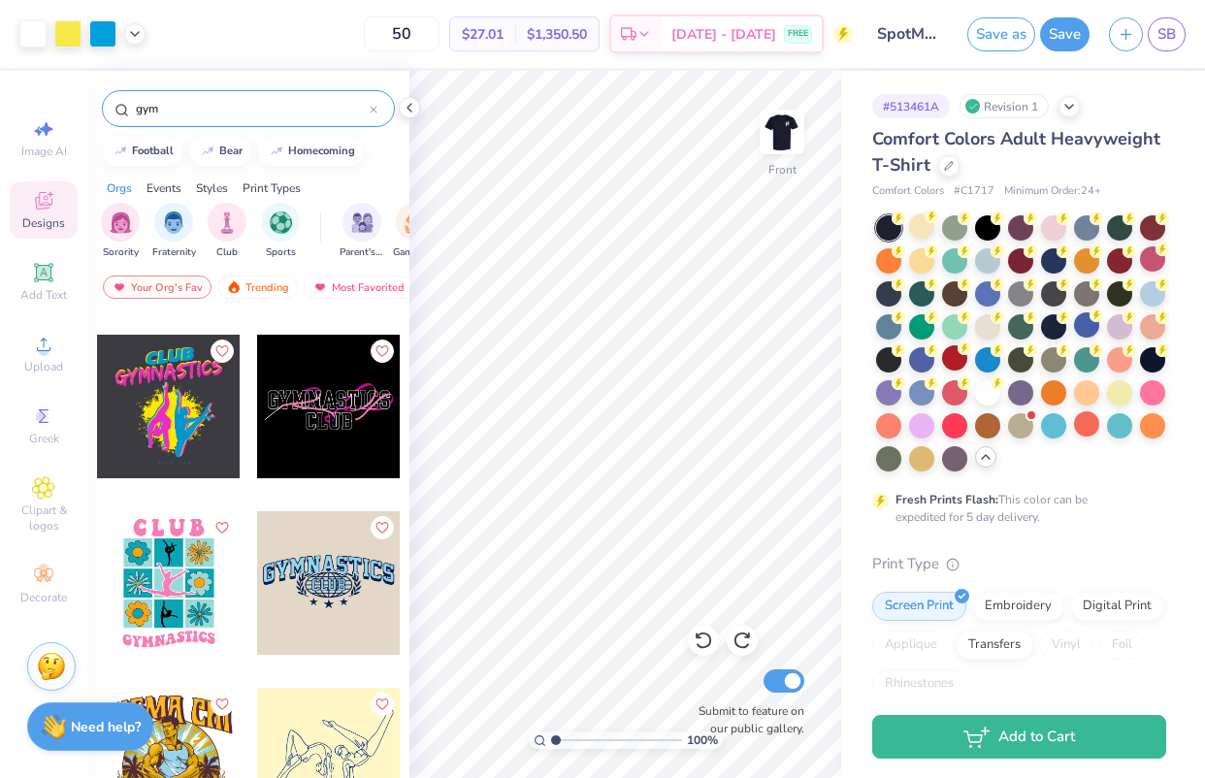
scroll to position [0, 0]
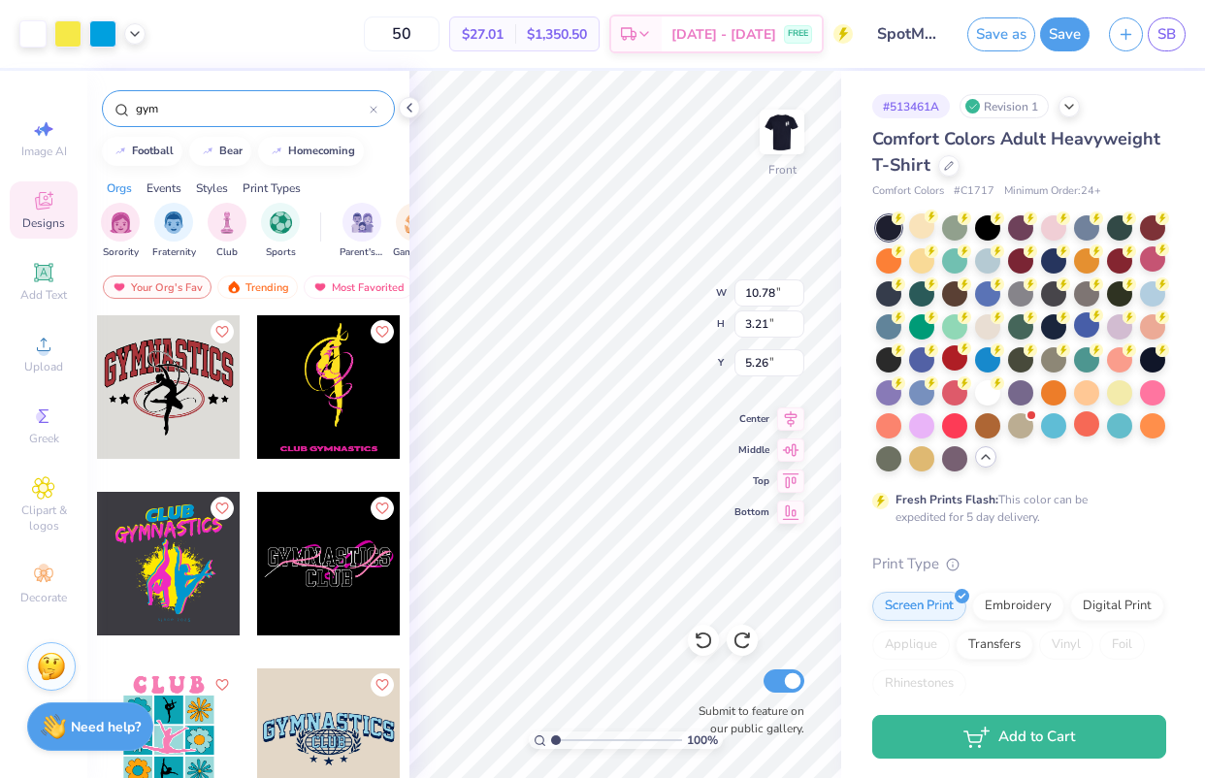
type input "10.72"
type input "3.19"
type input "5.27"
type input "5.61"
